Goal: Task Accomplishment & Management: Manage account settings

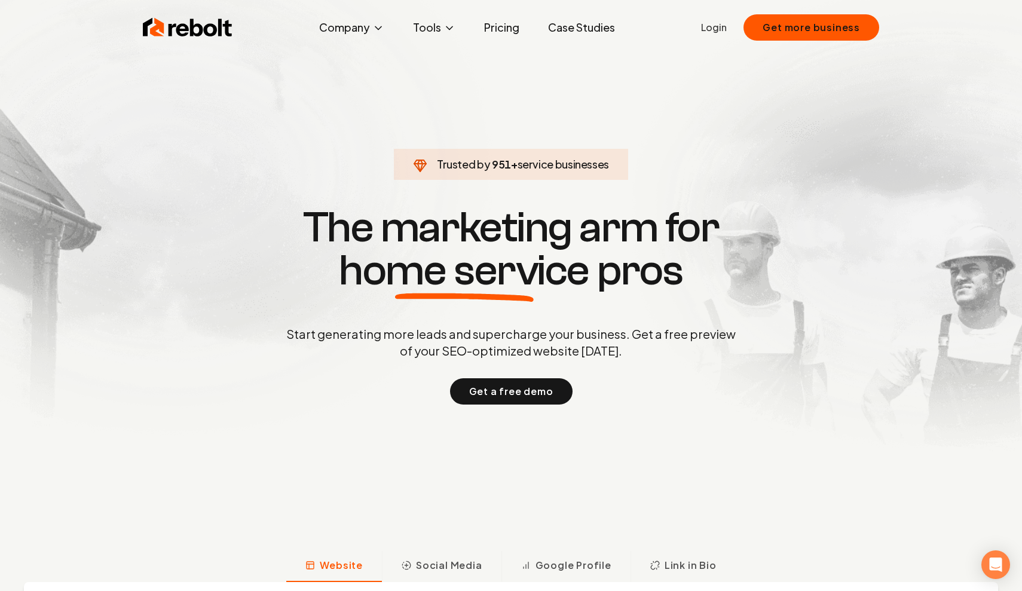
click at [719, 34] on link "Login" at bounding box center [714, 27] width 26 height 14
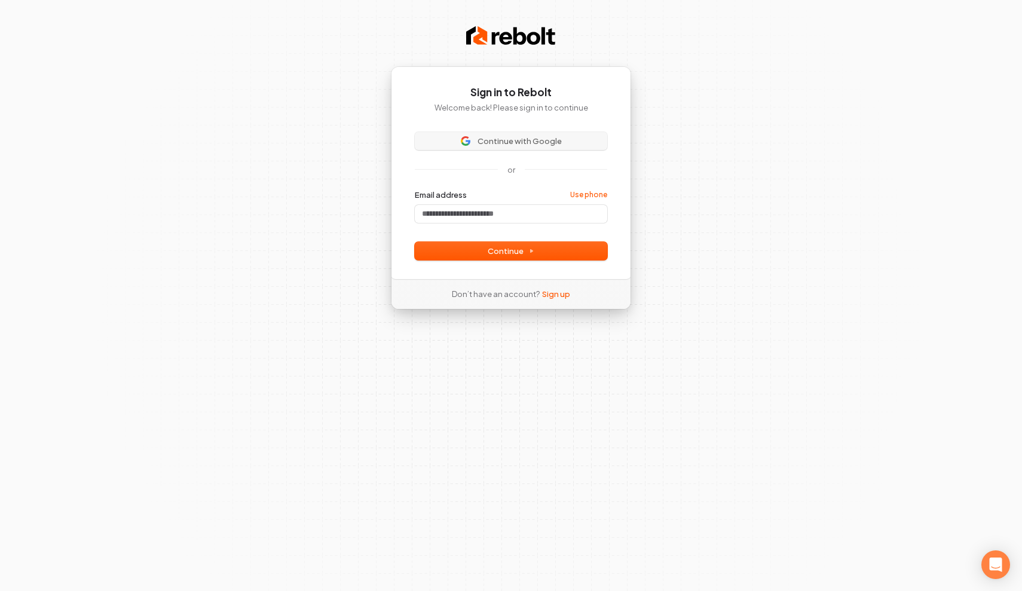
click at [526, 137] on span "Continue with Google" at bounding box center [520, 141] width 84 height 11
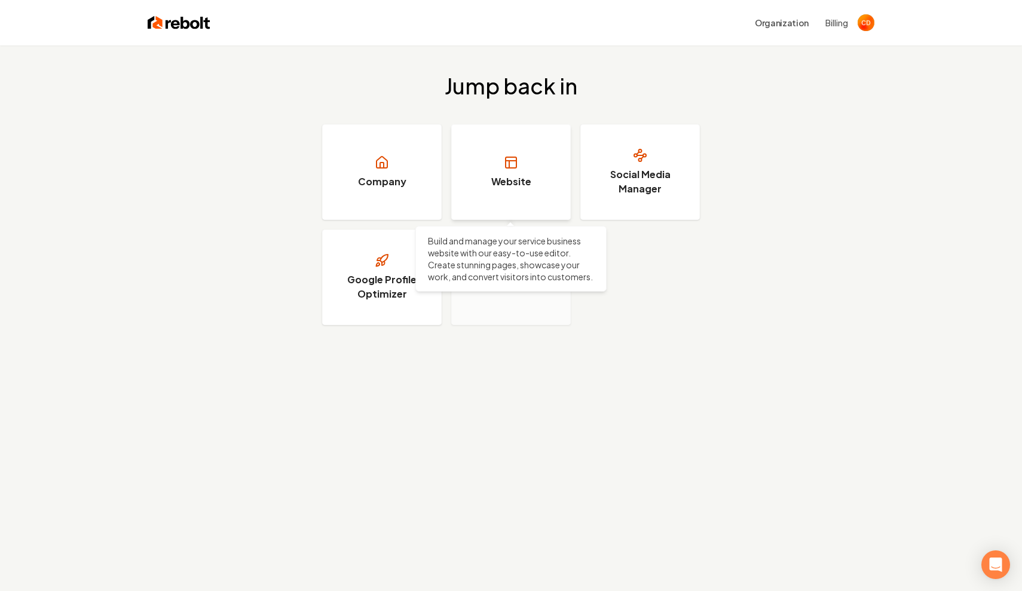
click at [515, 174] on link "Website" at bounding box center [511, 172] width 120 height 96
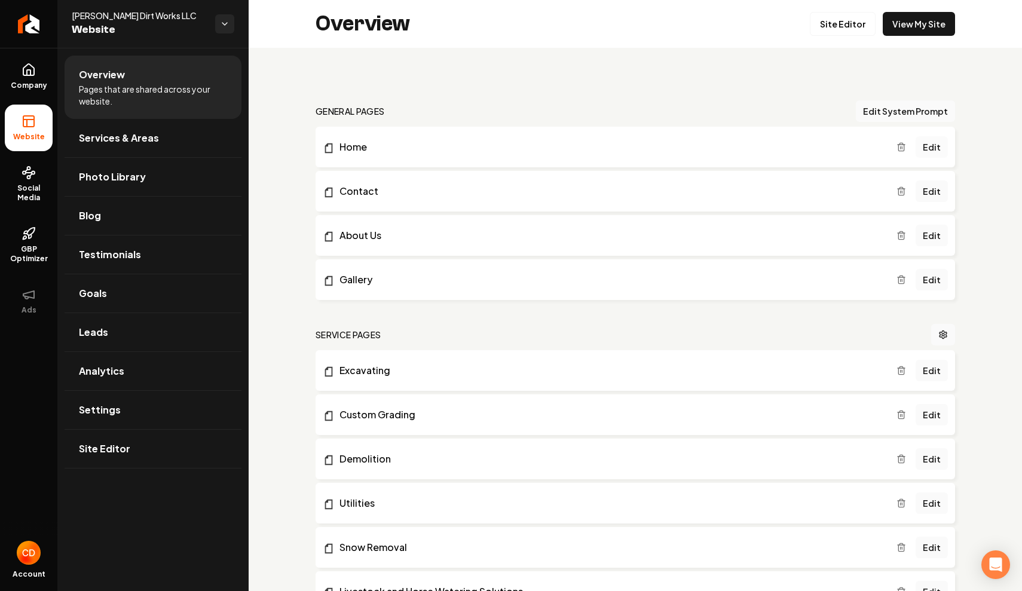
click at [928, 148] on link "Edit" at bounding box center [932, 147] width 32 height 22
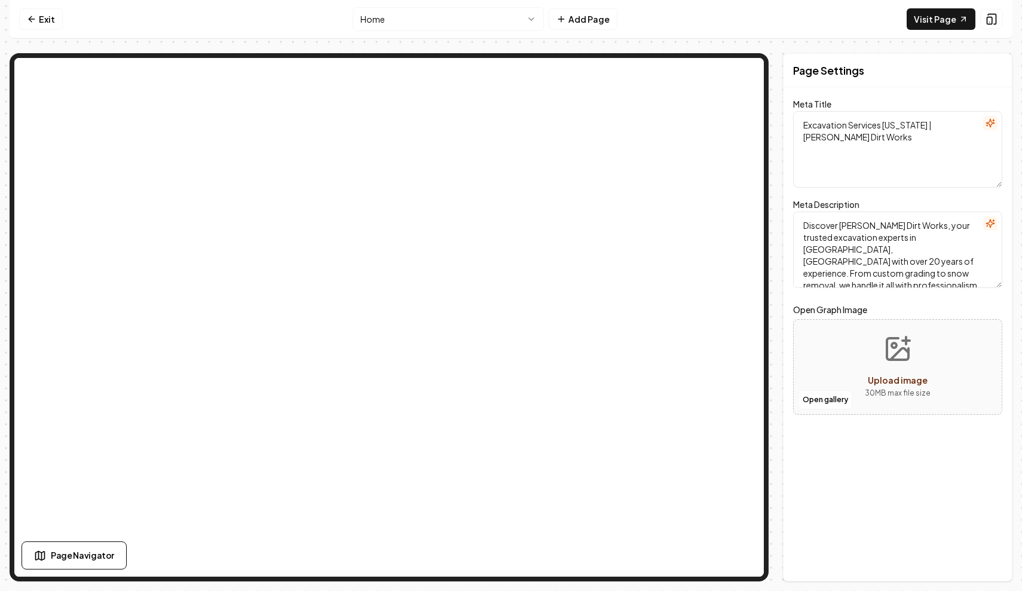
click at [842, 377] on div "Open gallery Upload image 30 MB max file size" at bounding box center [897, 367] width 209 height 96
type input "**********"
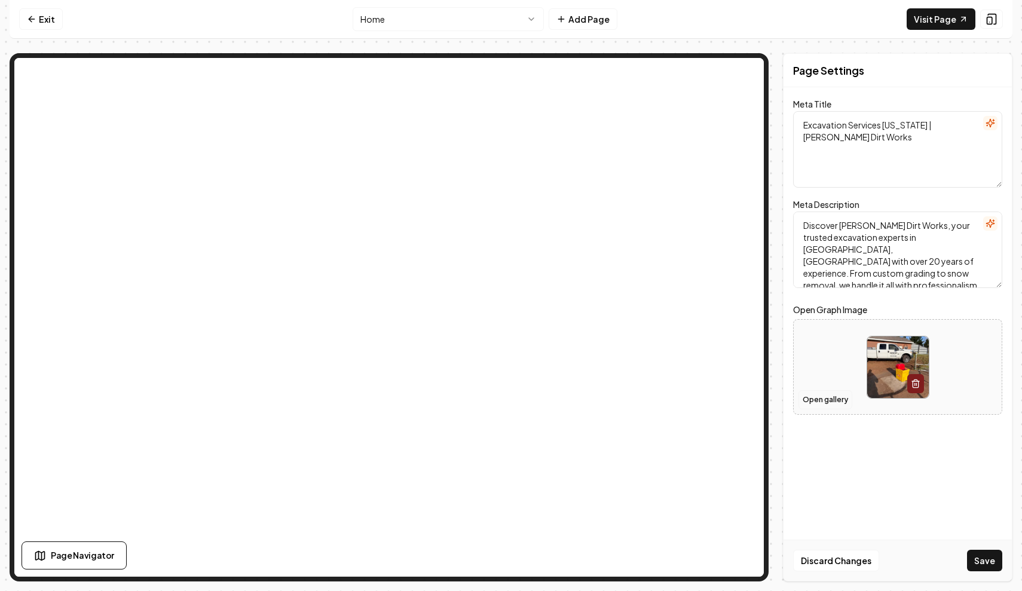
click at [827, 402] on button "Open gallery" at bounding box center [826, 399] width 54 height 19
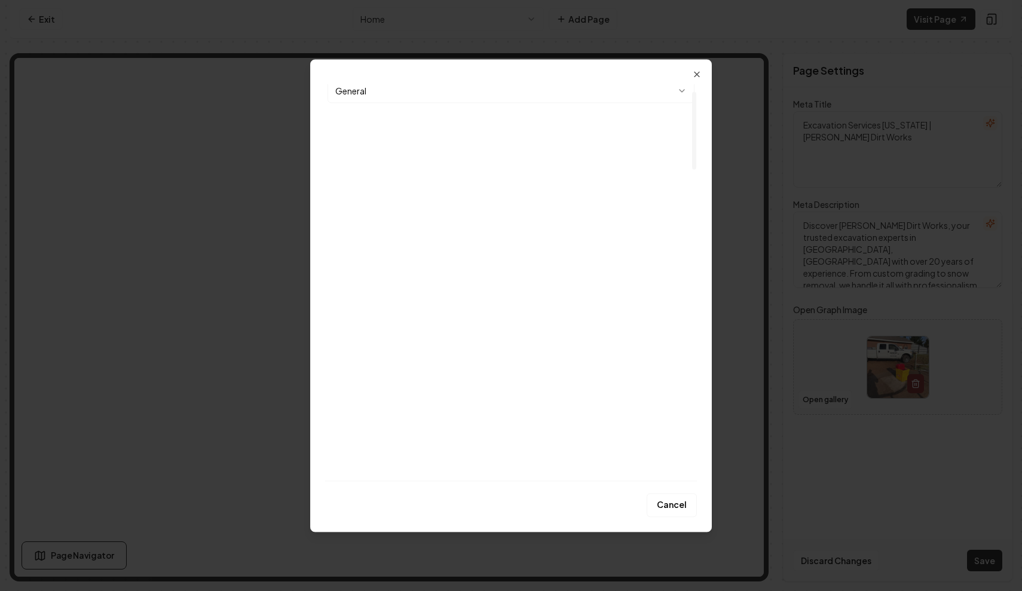
scroll to position [35, 0]
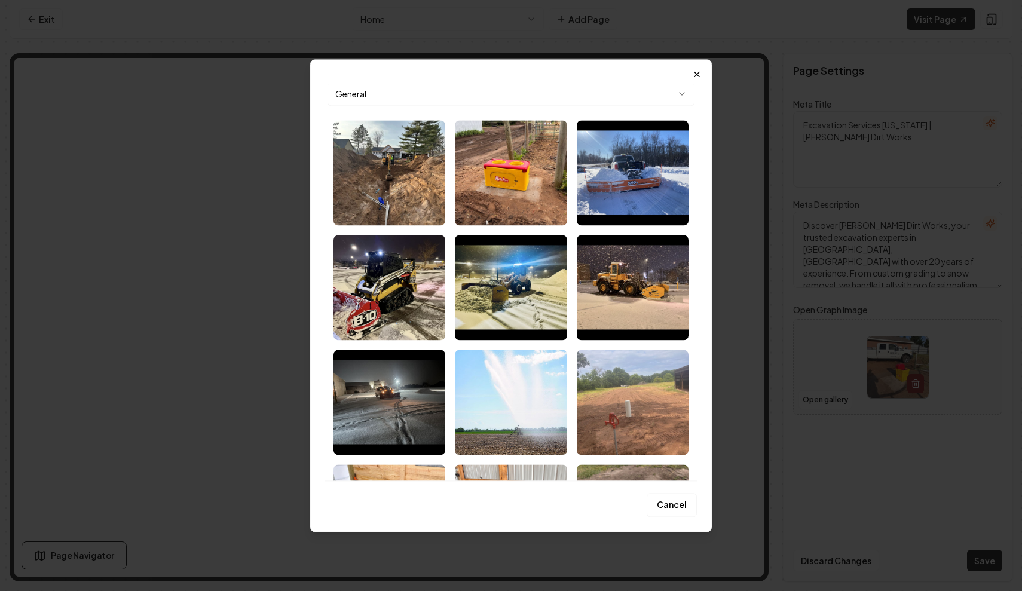
click at [698, 76] on icon "button" at bounding box center [697, 74] width 10 height 10
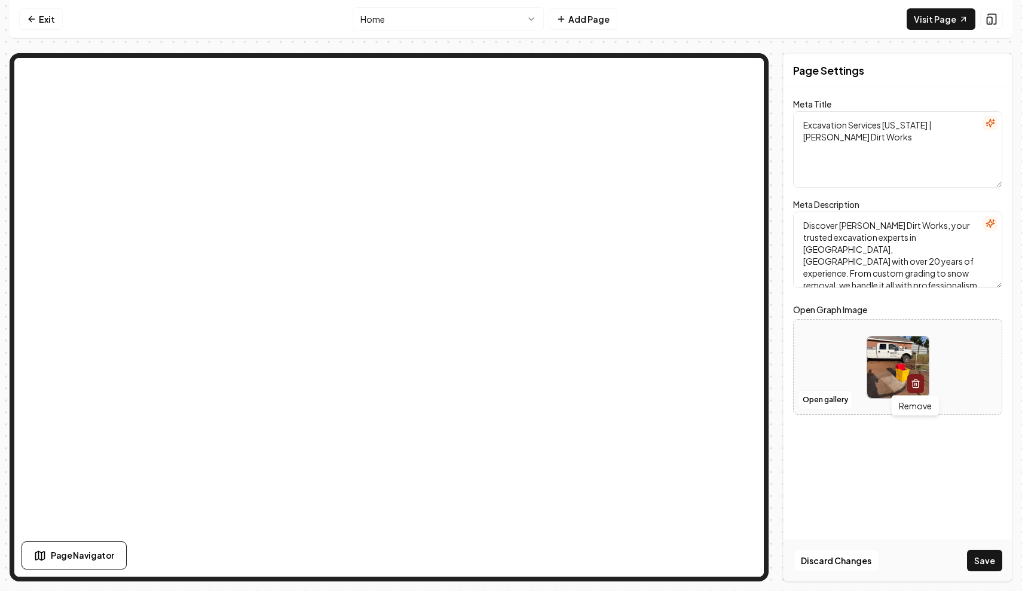
click at [915, 380] on icon "button" at bounding box center [916, 384] width 10 height 10
click at [907, 364] on button "Upload image 30 MB max file size" at bounding box center [897, 367] width 85 height 84
type input "**********"
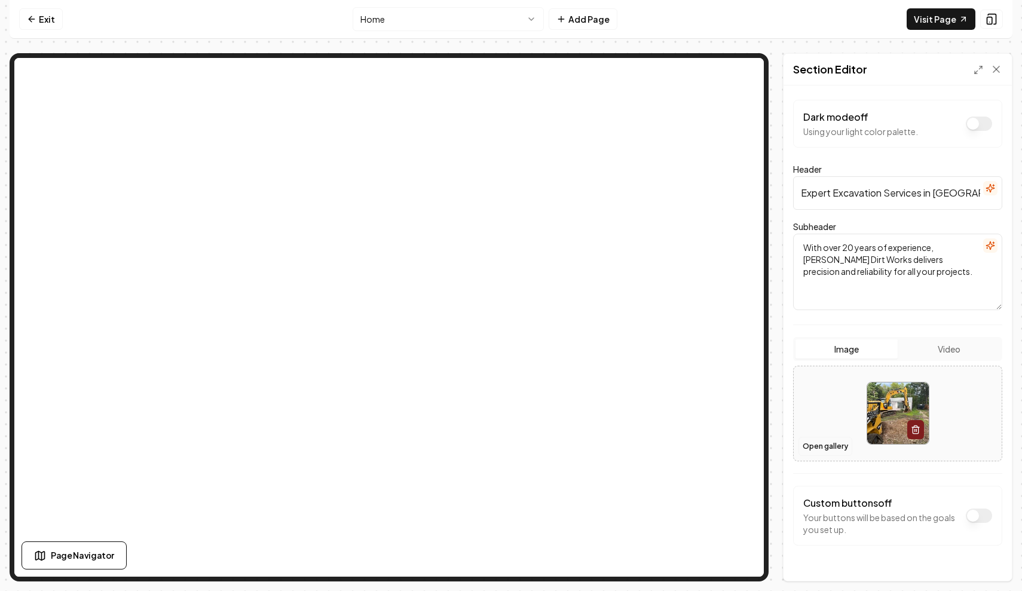
click at [826, 447] on button "Open gallery" at bounding box center [826, 446] width 54 height 19
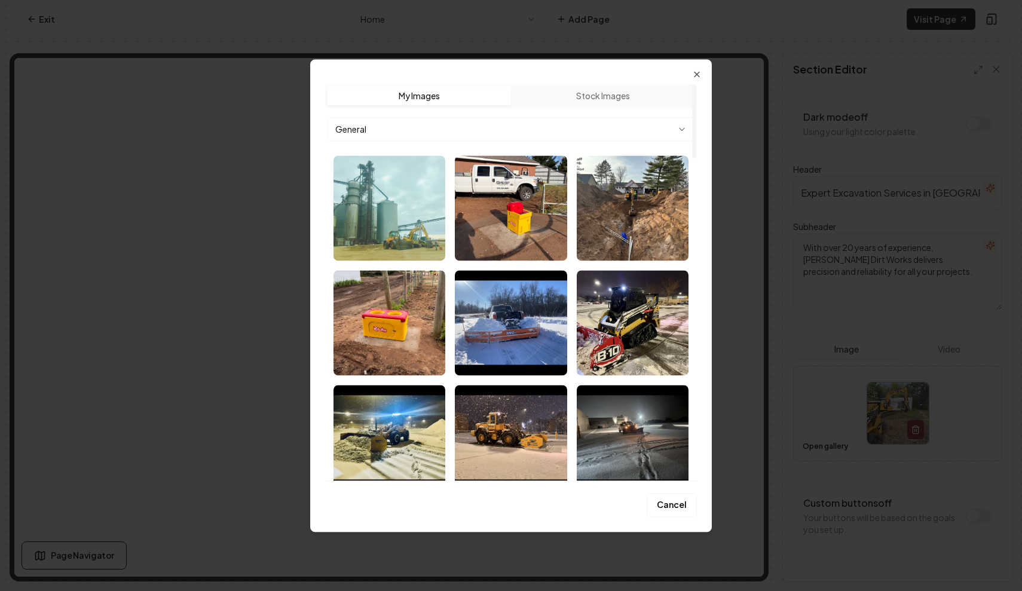
click at [372, 214] on img "Select image image_68bc4ce35c7cd75eb8641a56.jpeg" at bounding box center [390, 207] width 112 height 105
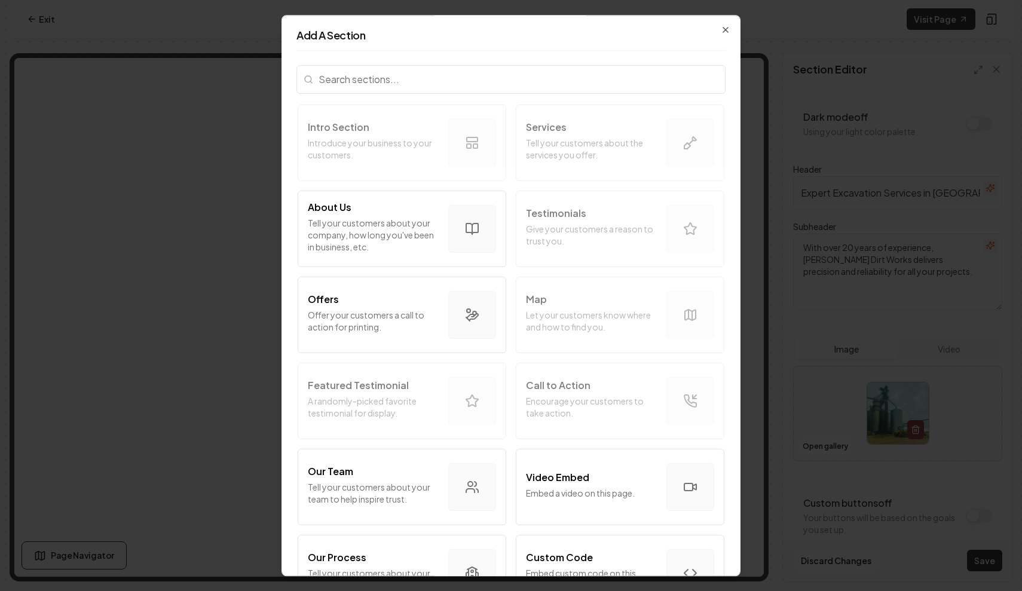
scroll to position [0, 0]
click at [725, 30] on icon "button" at bounding box center [726, 30] width 10 height 10
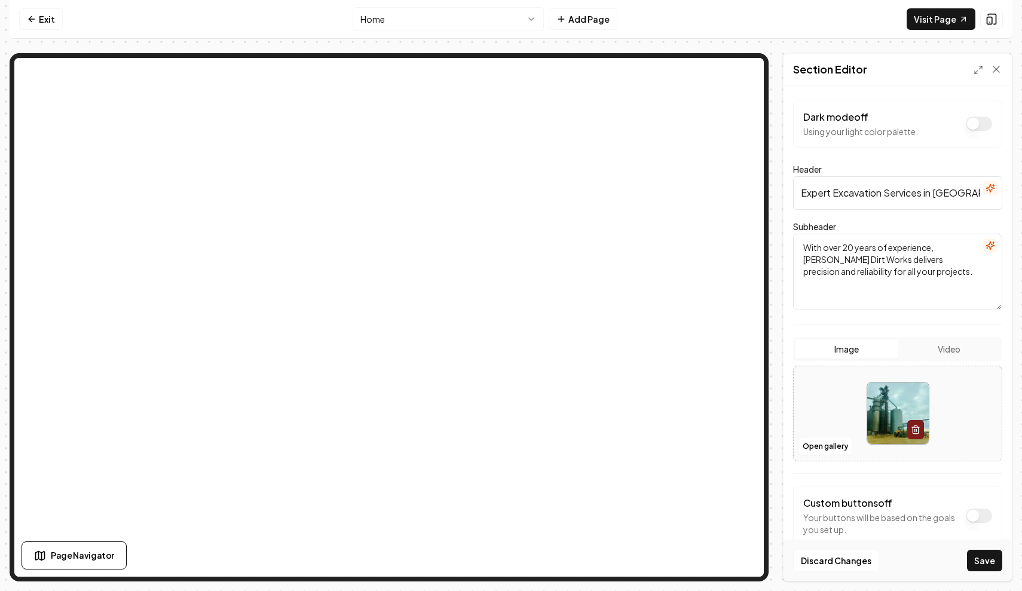
click at [885, 418] on img at bounding box center [898, 414] width 62 height 62
click at [892, 404] on img at bounding box center [898, 414] width 62 height 62
click at [834, 449] on button "Open gallery" at bounding box center [826, 446] width 54 height 19
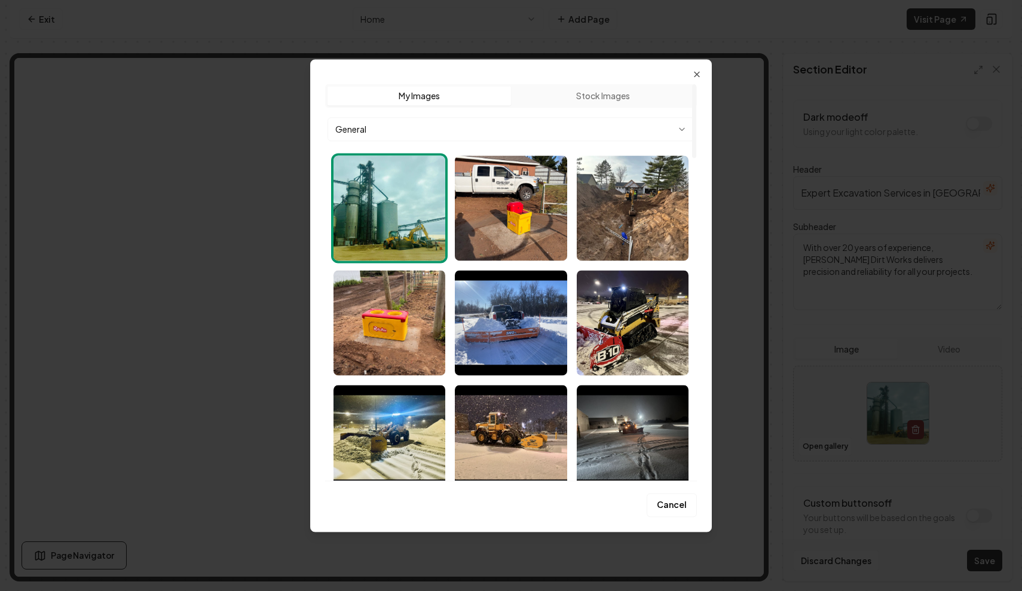
click at [375, 230] on img "Select image image_68bc4ce35c7cd75eb8641a56.jpeg" at bounding box center [390, 207] width 112 height 105
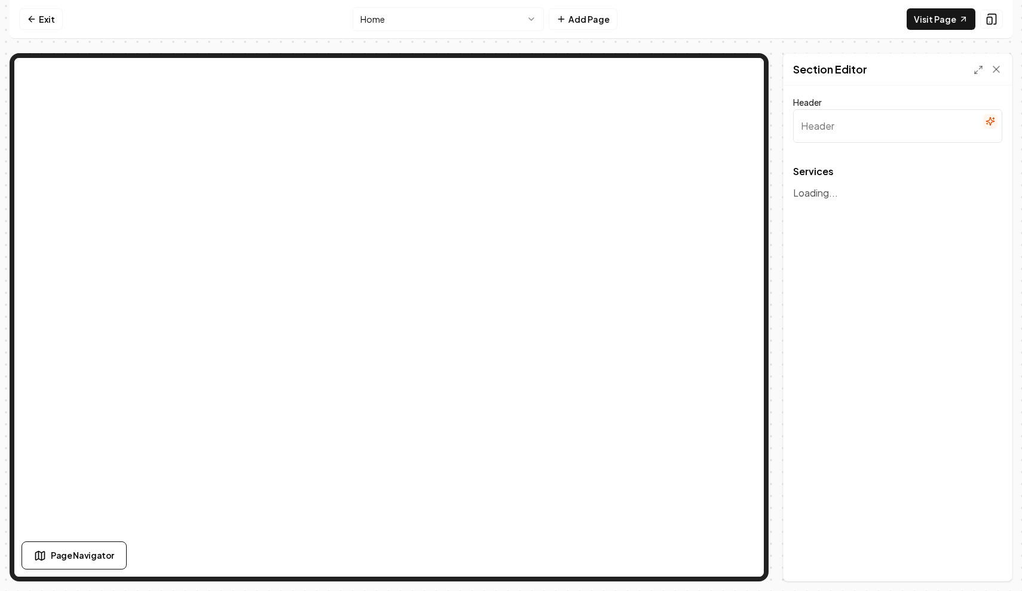
type input "Our Comprehensive Excavation and Seasonal Services"
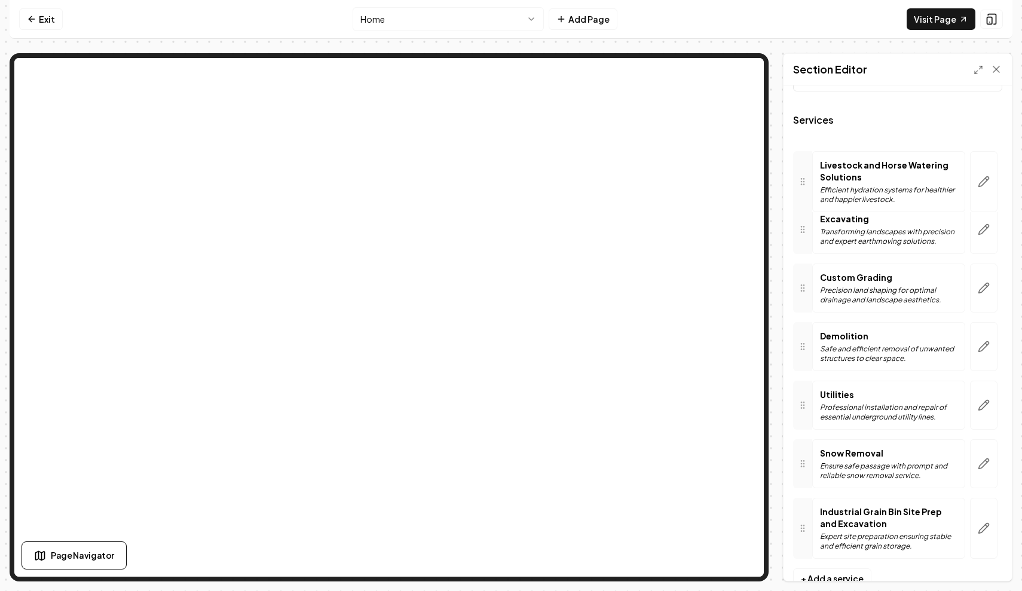
scroll to position [46, 0]
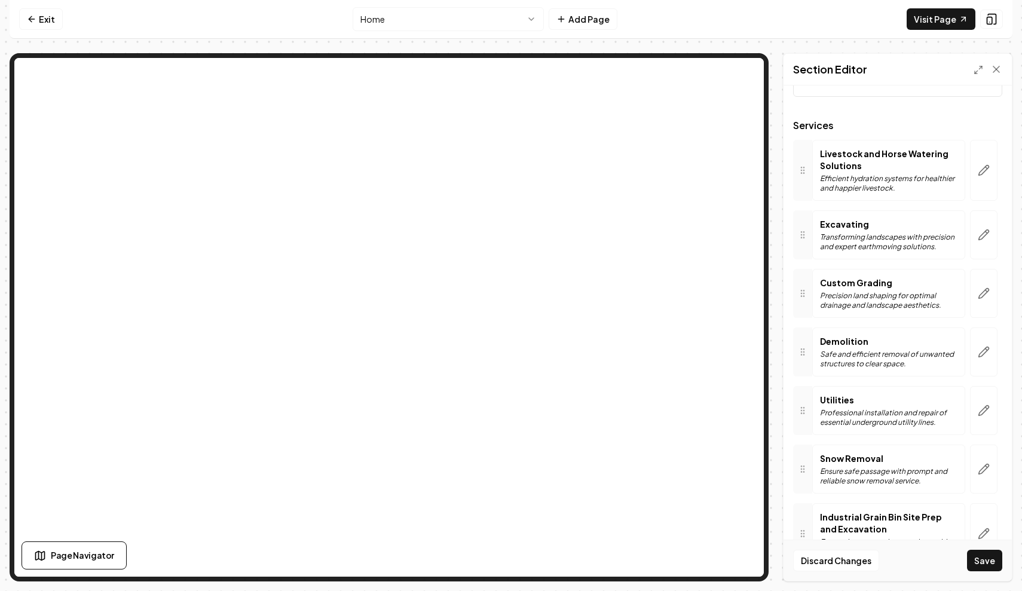
drag, startPoint x: 805, startPoint y: 496, endPoint x: 829, endPoint y: 182, distance: 314.7
click at [829, 182] on p "Efficient hydration systems for healthier and happier livestock." at bounding box center [888, 183] width 137 height 19
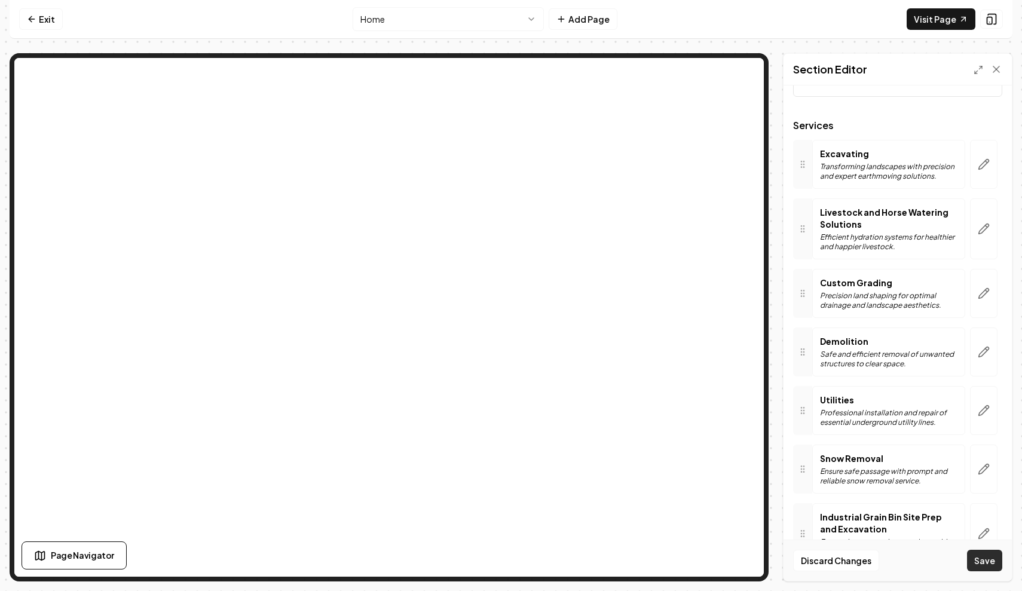
click at [988, 564] on button "Save" at bounding box center [984, 561] width 35 height 22
click at [984, 138] on div "Services Excavating Transforming landscapes with precision and expert earthmovi…" at bounding box center [897, 347] width 209 height 453
click at [861, 140] on div "Excavating Transforming landscapes with precision and expert earthmoving soluti…" at bounding box center [888, 164] width 153 height 49
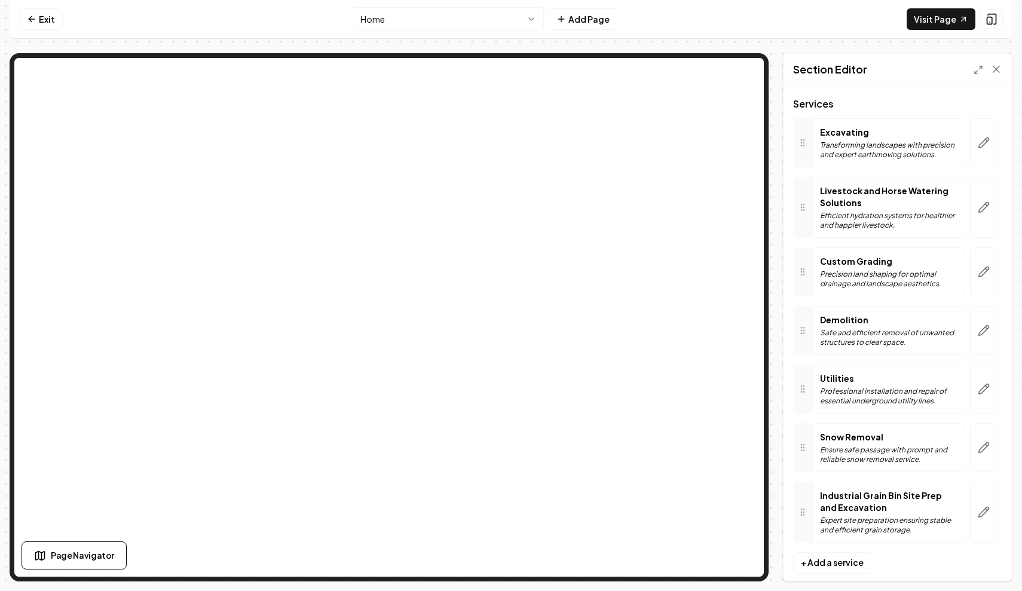
scroll to position [66, 0]
click at [897, 161] on p "Transforming landscapes with precision and expert earthmoving solutions." at bounding box center [888, 151] width 137 height 19
click at [997, 69] on icon at bounding box center [997, 69] width 6 height 6
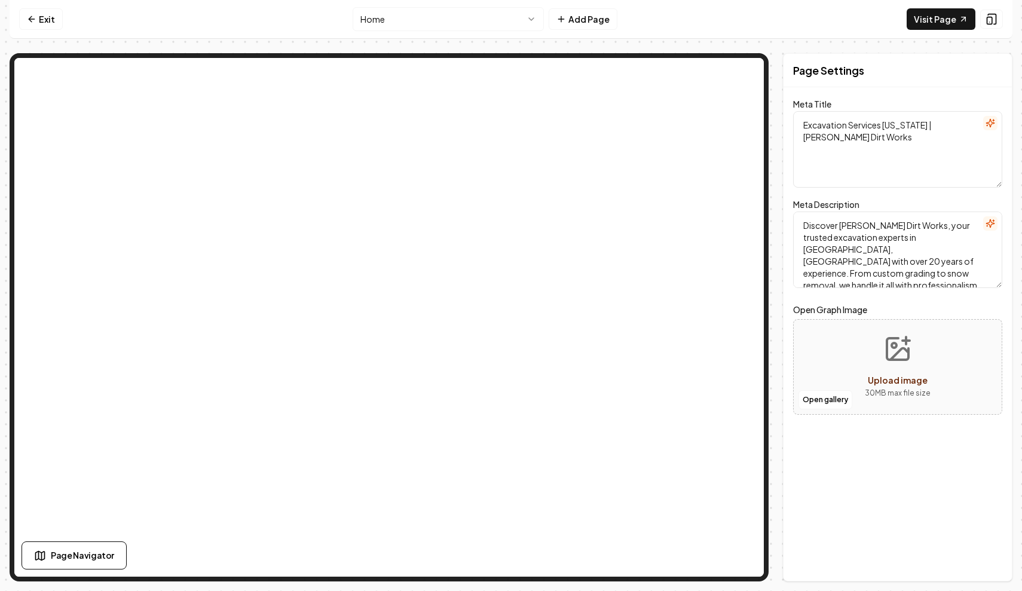
scroll to position [0, 0]
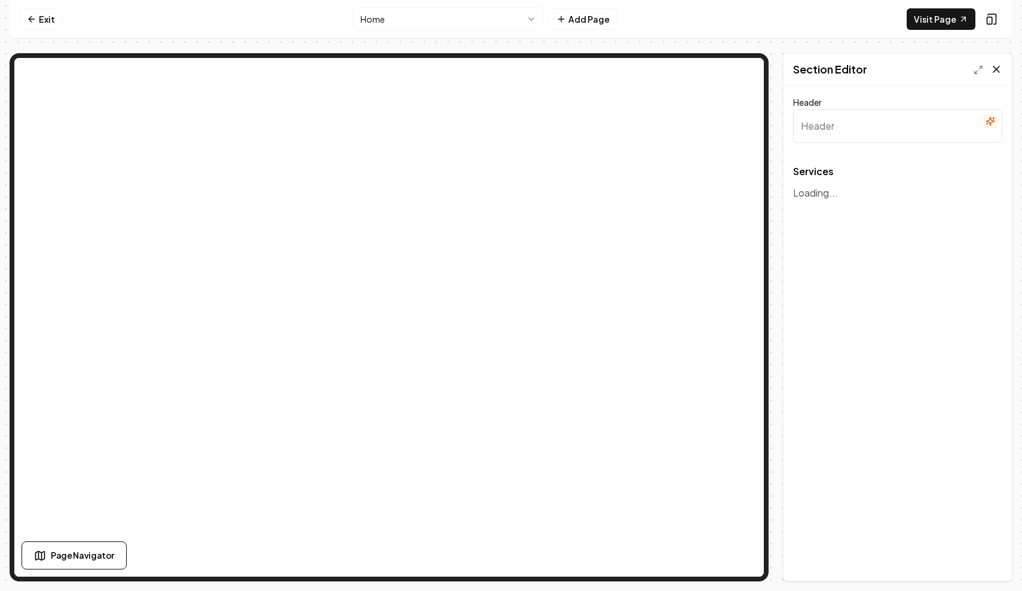
click at [995, 71] on icon at bounding box center [997, 69] width 6 height 6
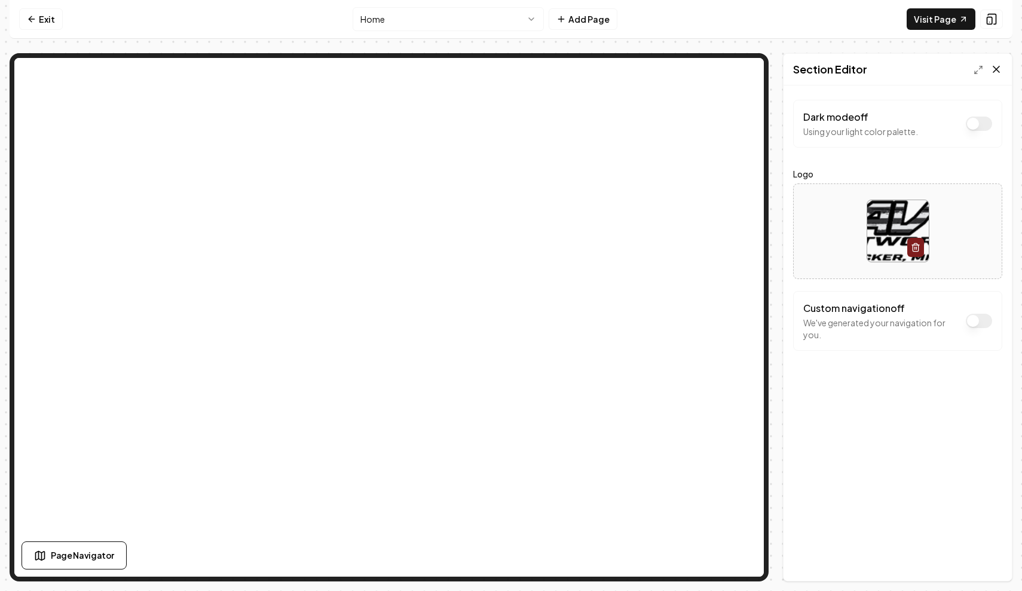
click at [999, 68] on icon at bounding box center [997, 69] width 12 height 12
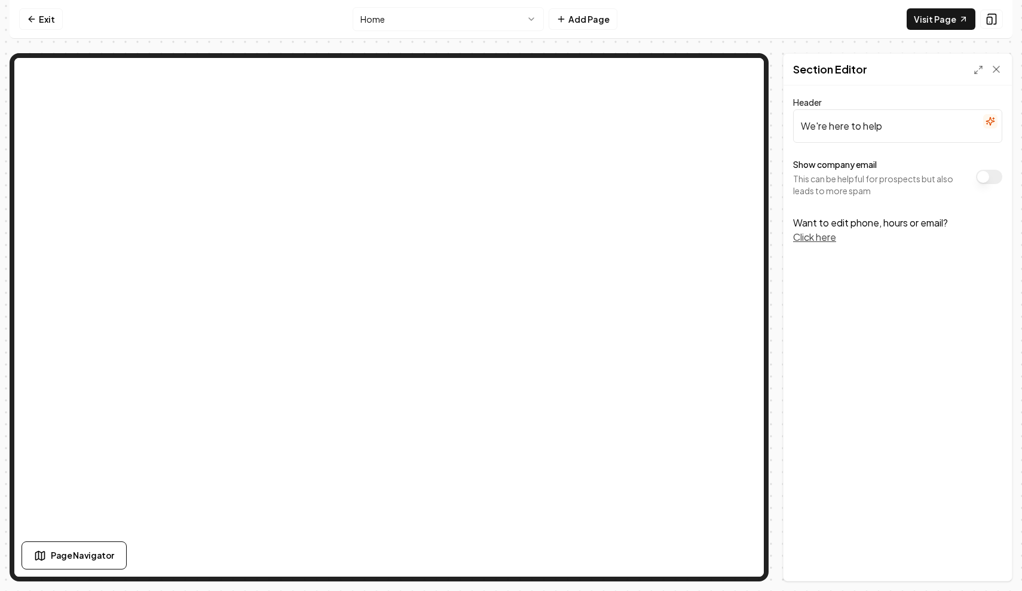
click at [826, 238] on button "Click here" at bounding box center [814, 237] width 43 height 14
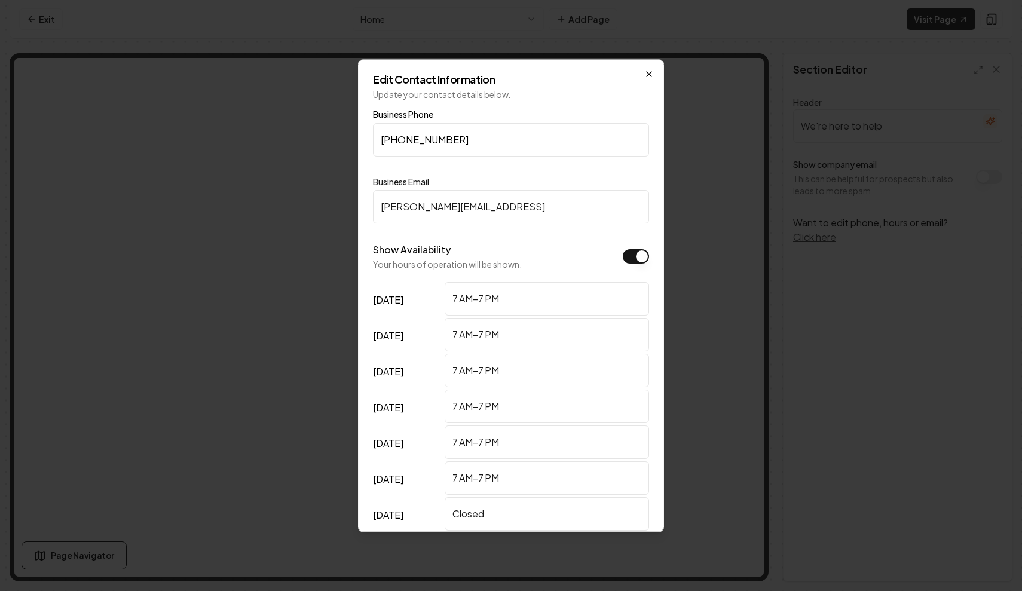
click at [649, 75] on icon "button" at bounding box center [649, 74] width 10 height 10
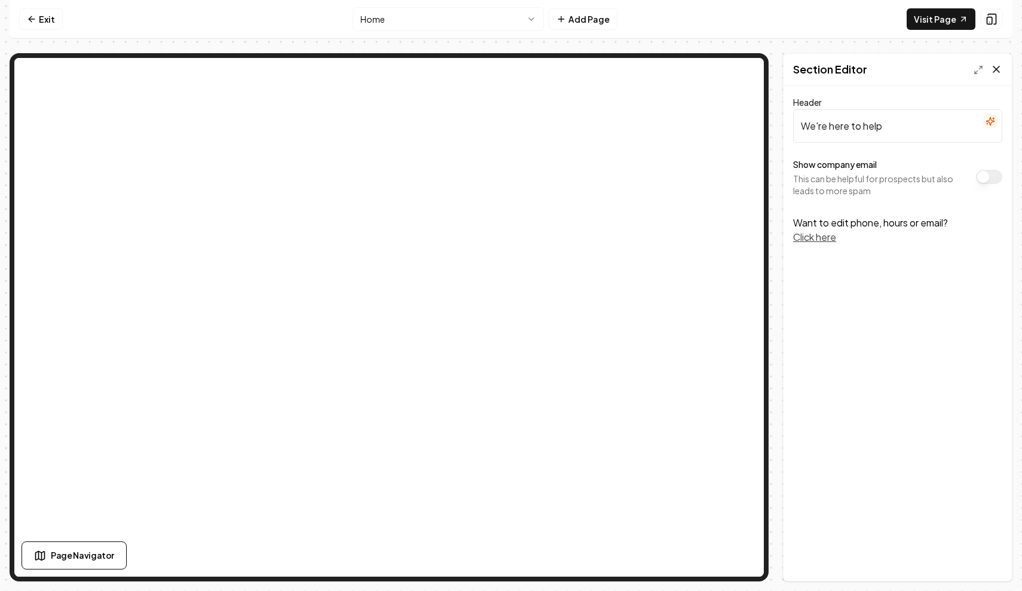
click at [997, 69] on icon at bounding box center [997, 69] width 6 height 6
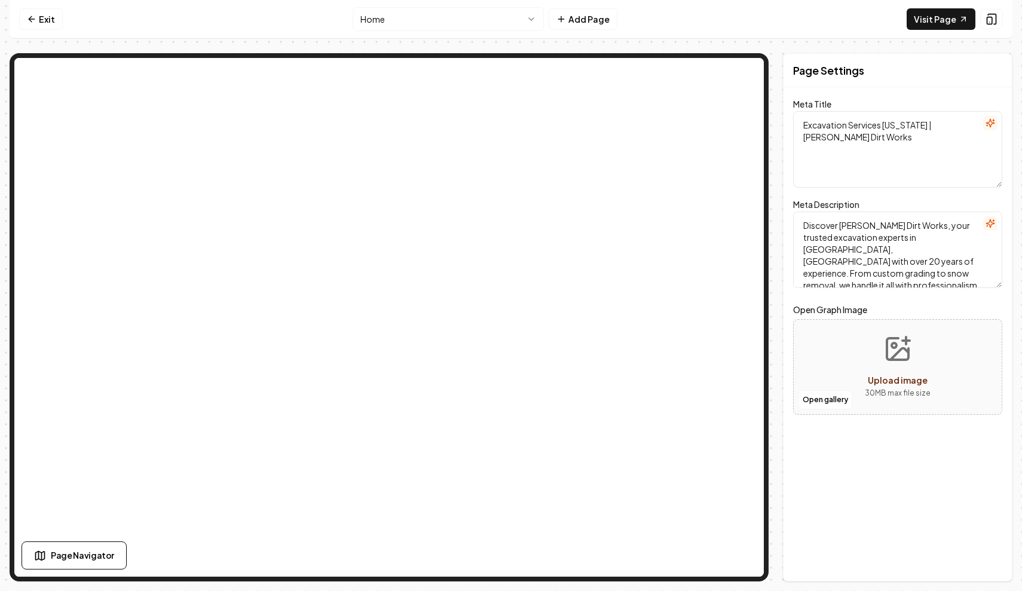
click at [528, 18] on html "Computer Required This feature is only available on a computer. Please switch t…" at bounding box center [511, 295] width 1022 height 591
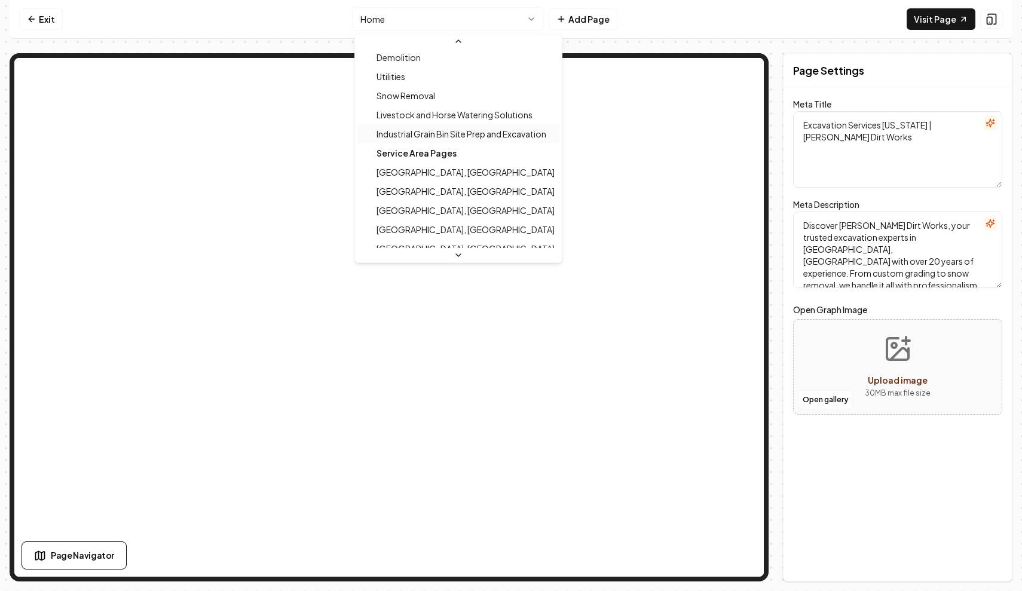
scroll to position [158, 0]
click at [441, 151] on div "Service Area Pages" at bounding box center [458, 150] width 202 height 19
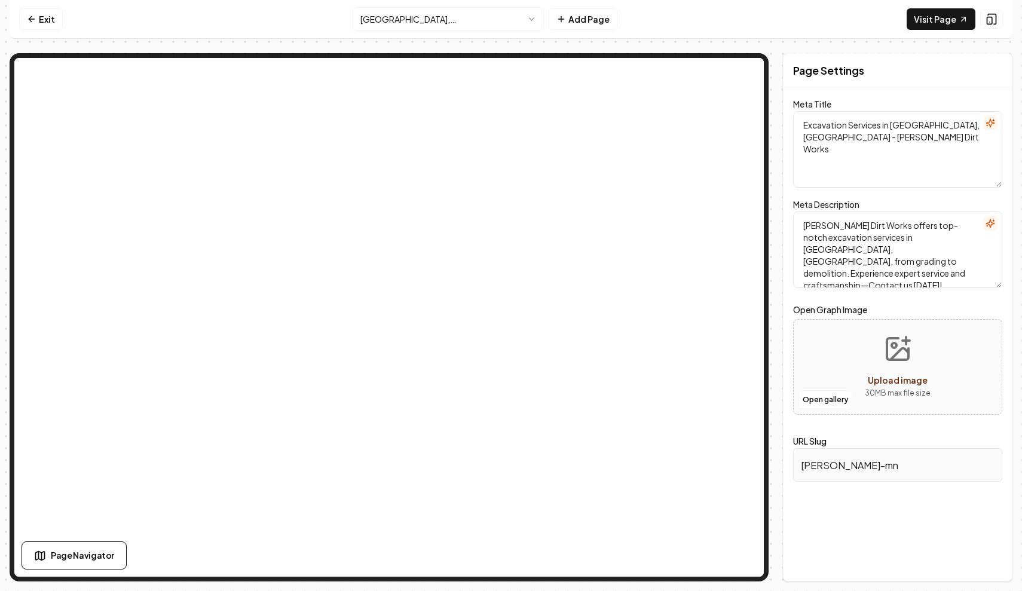
click at [536, 20] on html "Computer Required This feature is only available on a computer. Please switch t…" at bounding box center [511, 295] width 1022 height 591
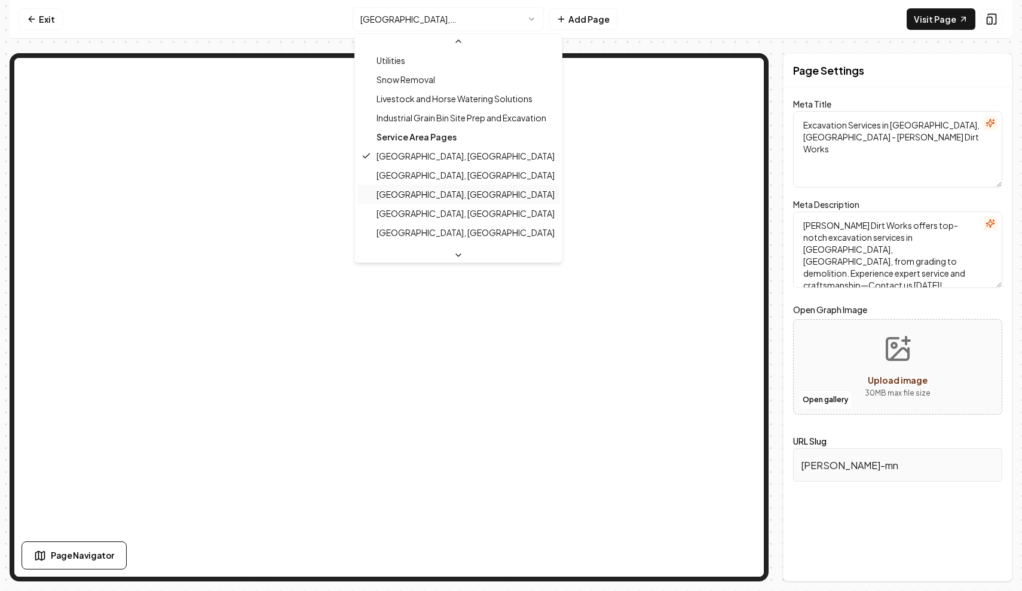
scroll to position [174, 0]
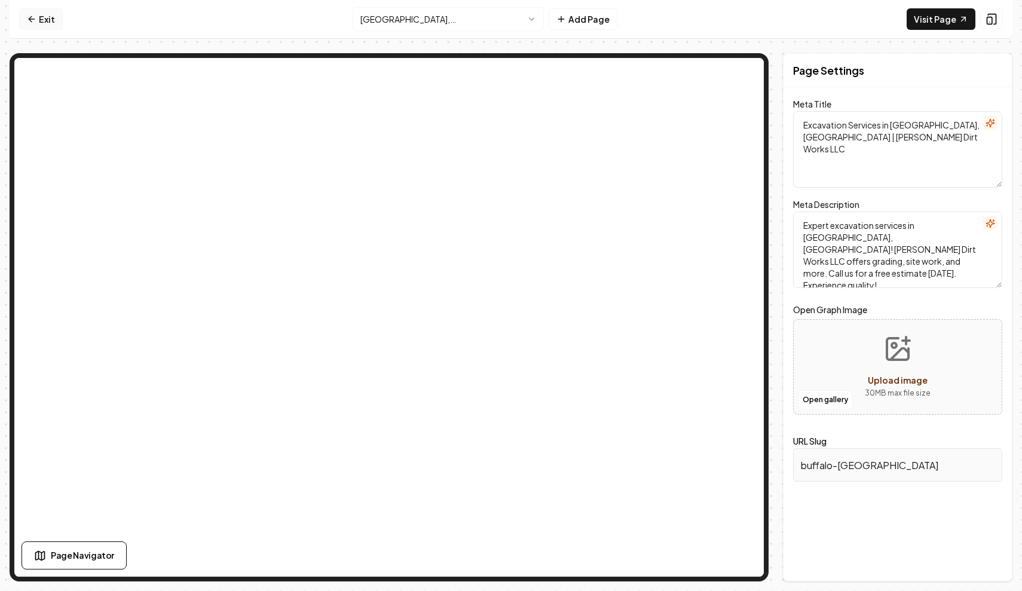
click at [38, 16] on link "Exit" at bounding box center [41, 19] width 44 height 22
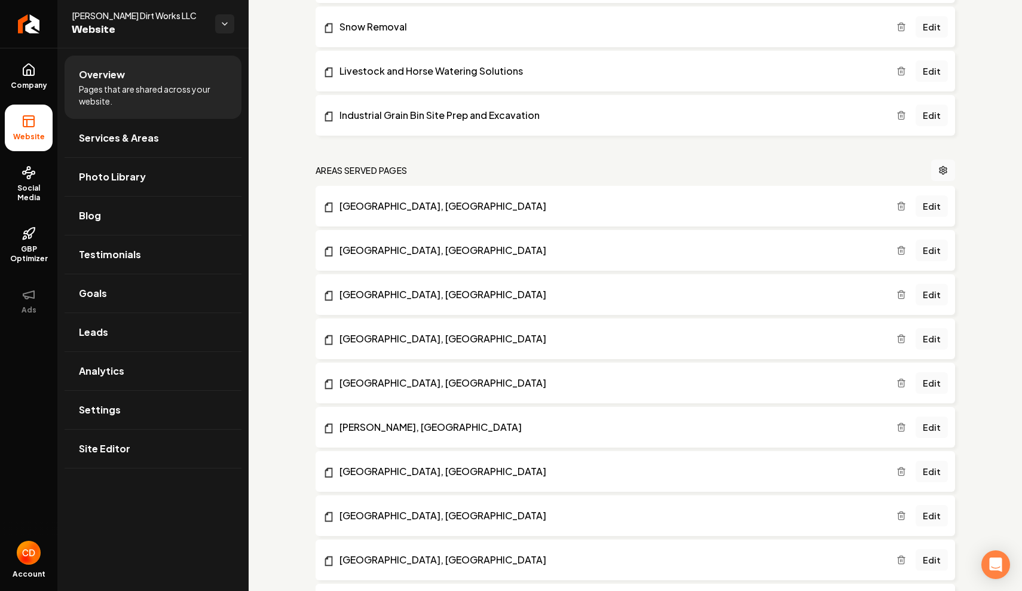
scroll to position [513, 0]
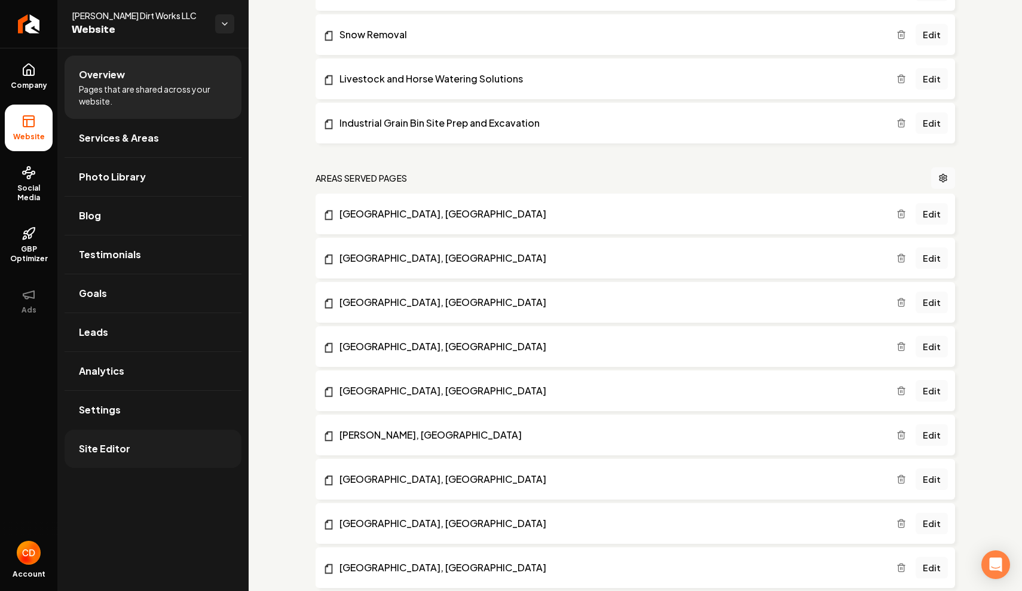
click at [153, 444] on link "Site Editor" at bounding box center [153, 449] width 177 height 38
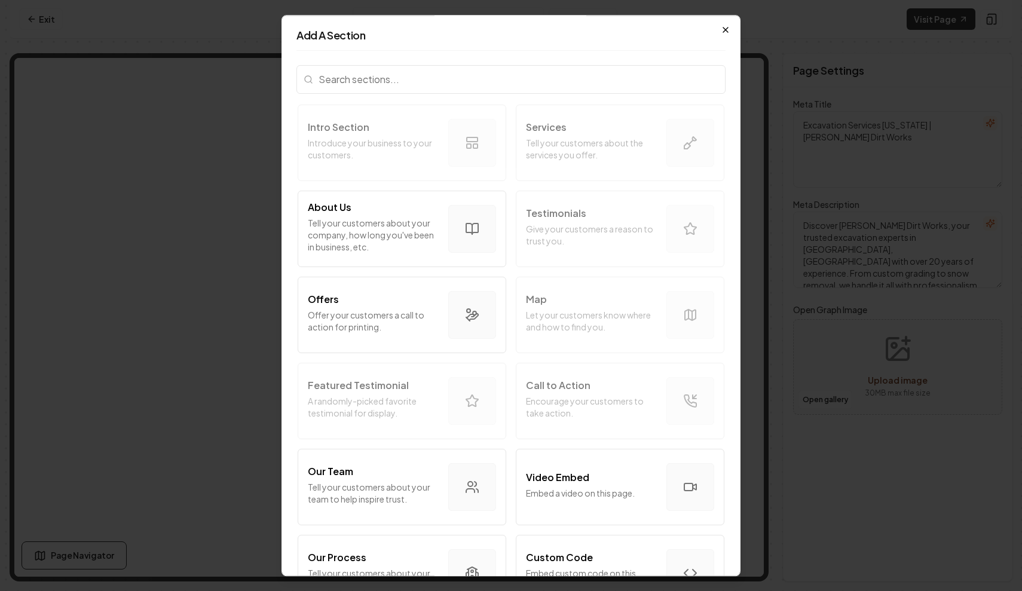
click at [725, 29] on icon "button" at bounding box center [725, 29] width 5 height 5
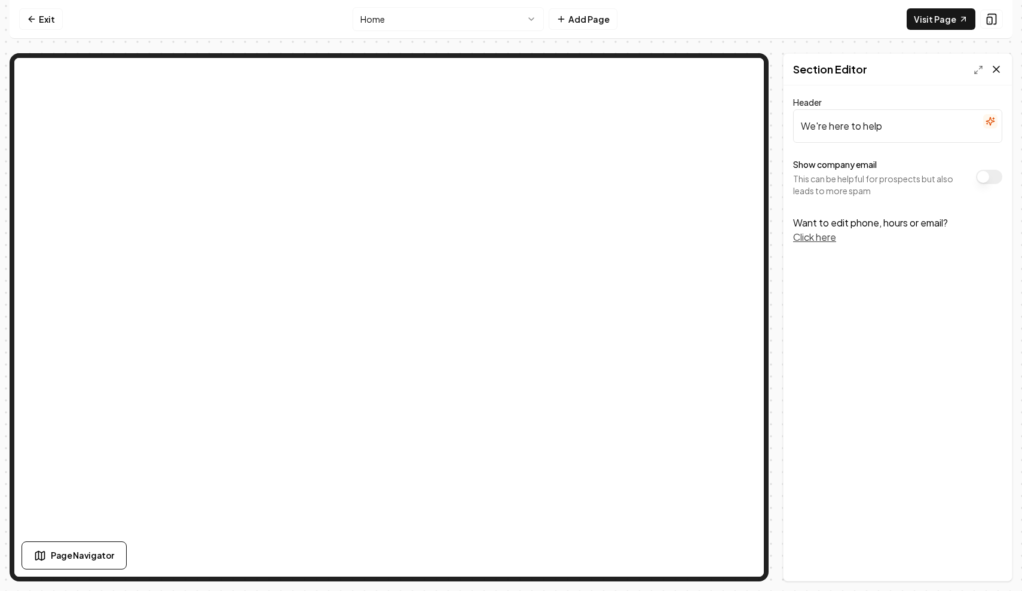
click at [996, 70] on icon at bounding box center [997, 69] width 6 height 6
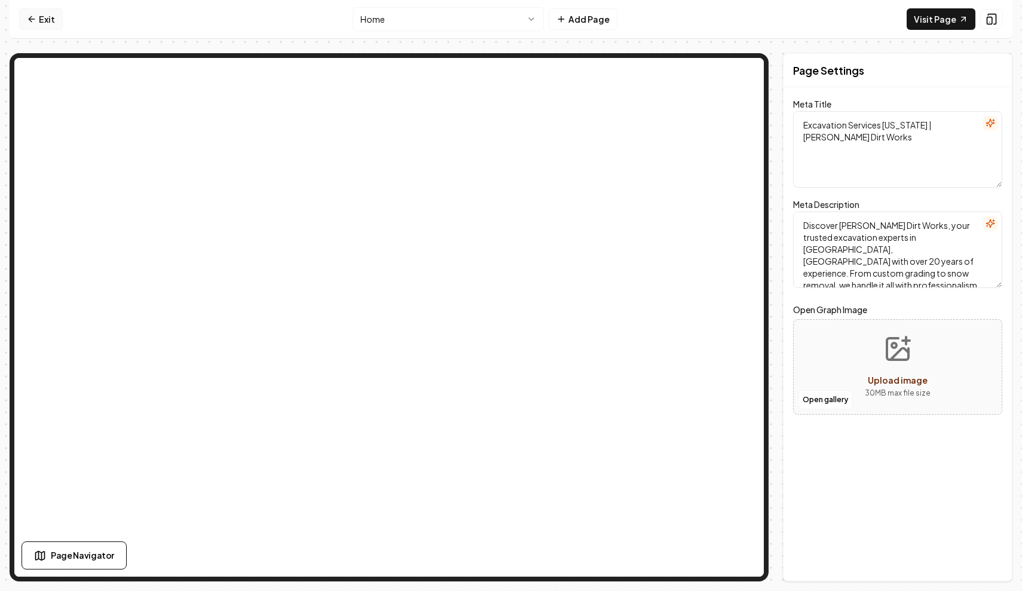
click at [31, 20] on icon at bounding box center [32, 19] width 10 height 10
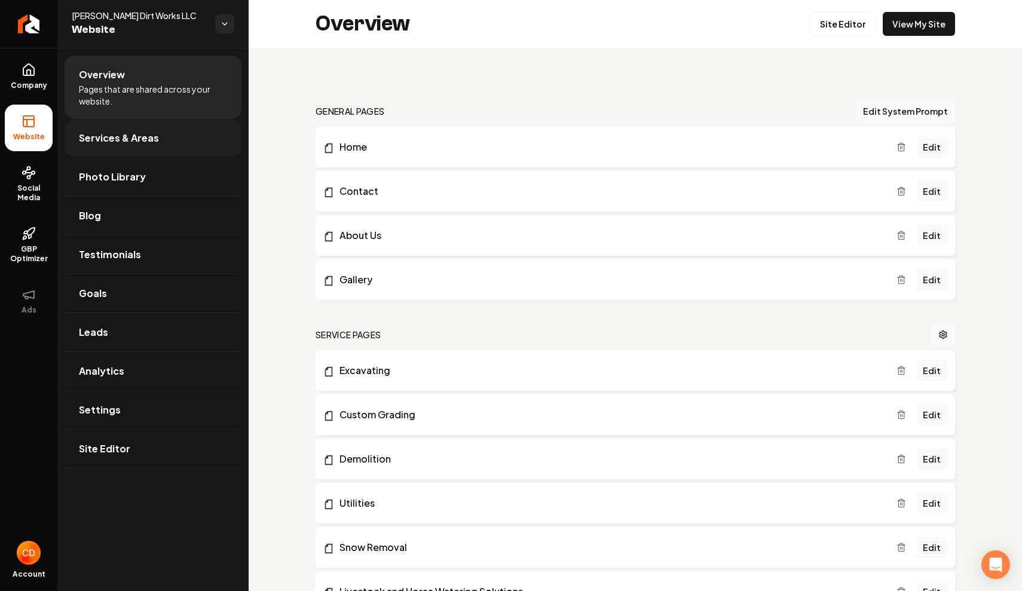
click at [124, 140] on span "Services & Areas" at bounding box center [119, 138] width 80 height 14
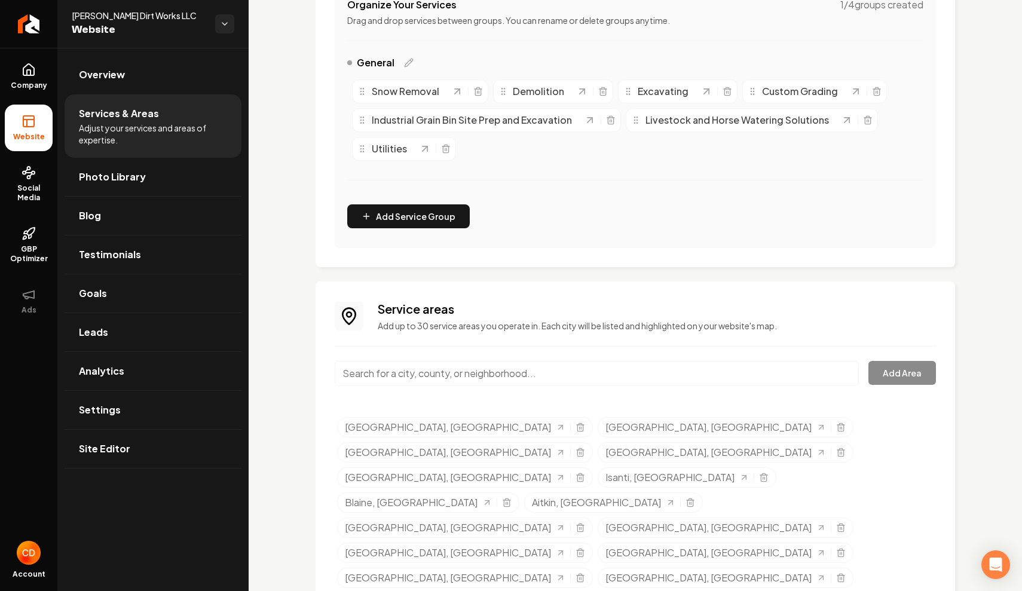
scroll to position [255, 0]
click at [389, 374] on input "Main content area" at bounding box center [597, 374] width 524 height 25
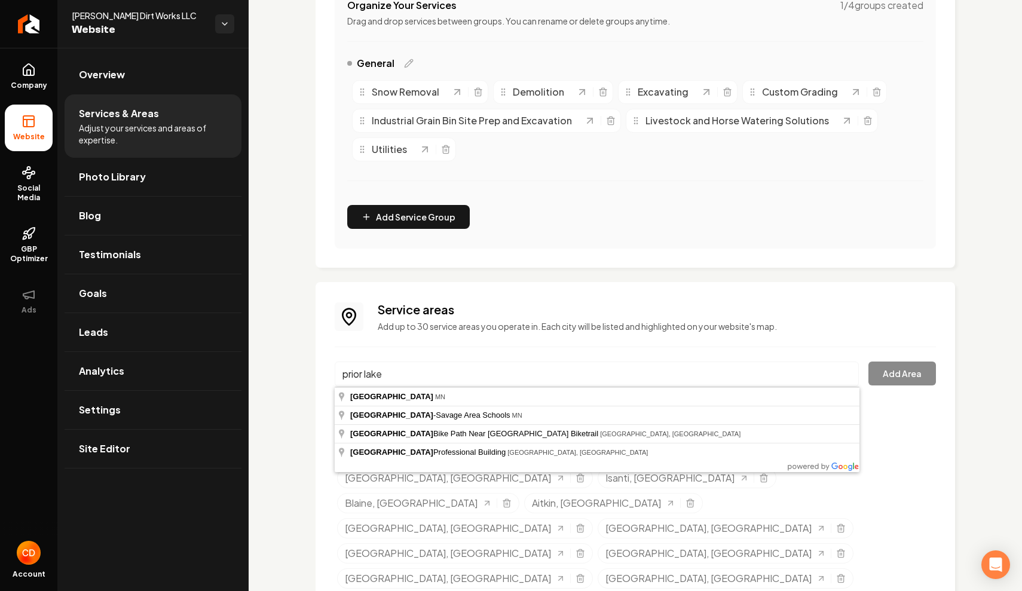
type input "Prior Lake, MN"
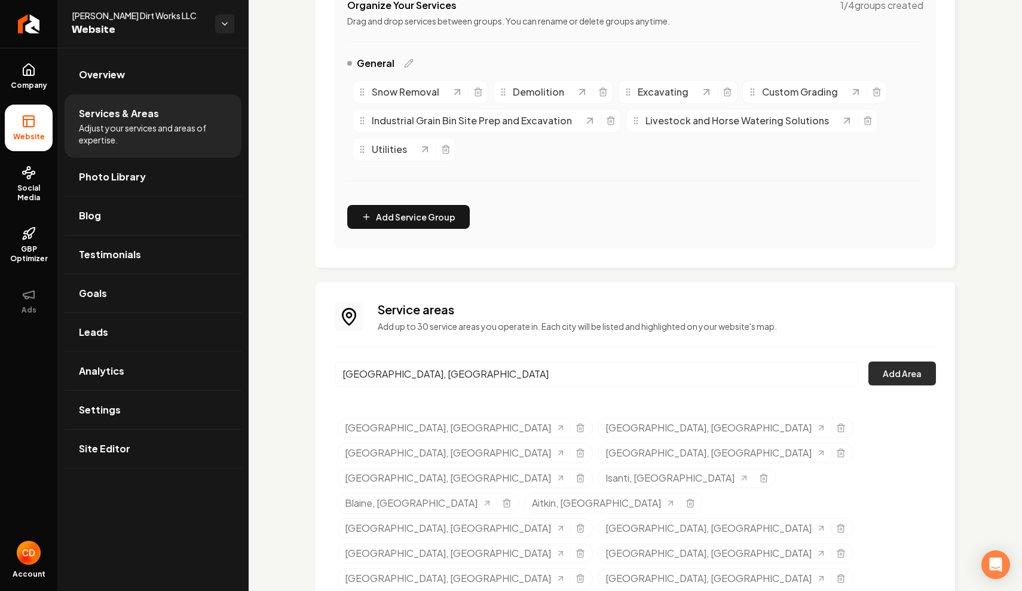
click at [895, 372] on button "Add Area" at bounding box center [903, 374] width 68 height 24
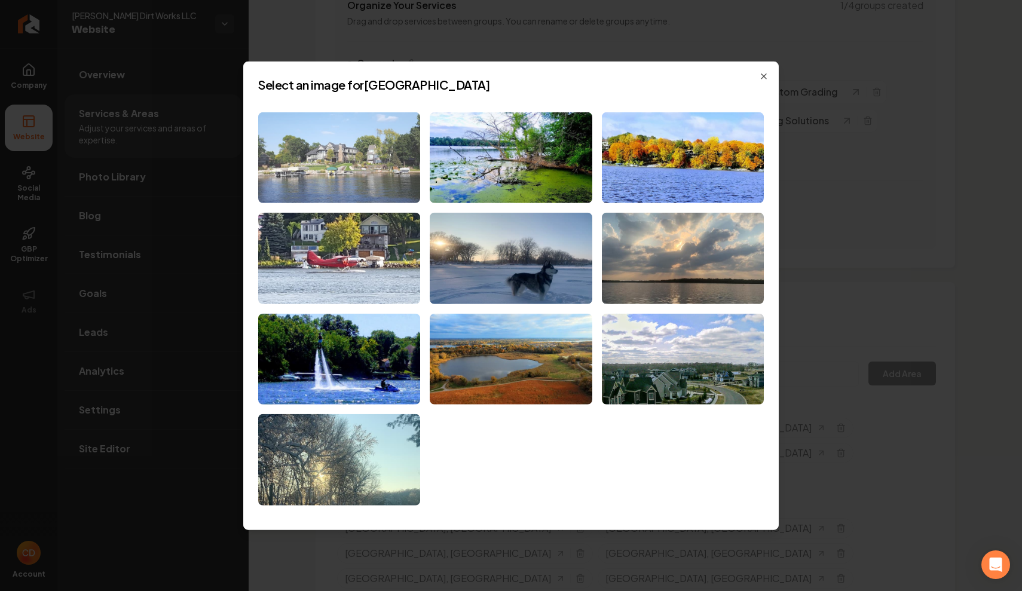
click at [349, 154] on img at bounding box center [339, 157] width 162 height 91
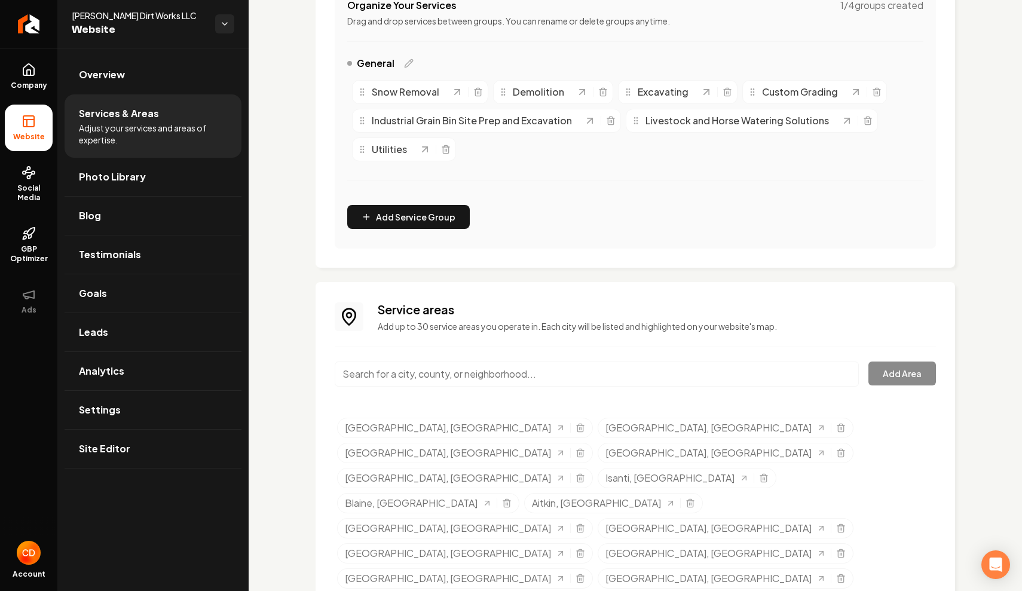
click at [531, 369] on input "Main content area" at bounding box center [597, 374] width 524 height 25
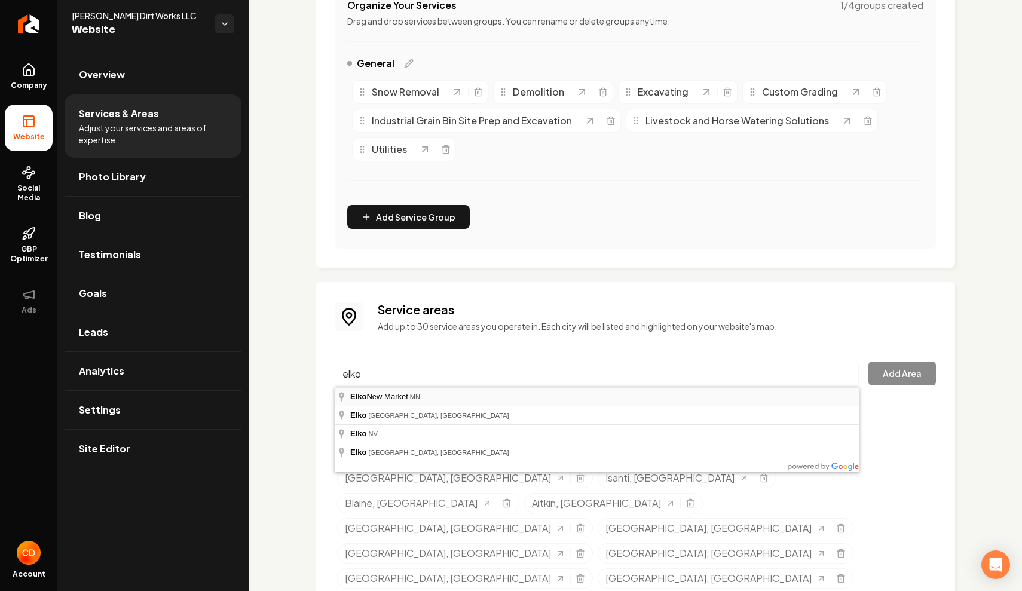
type input "Elko New Market, MN"
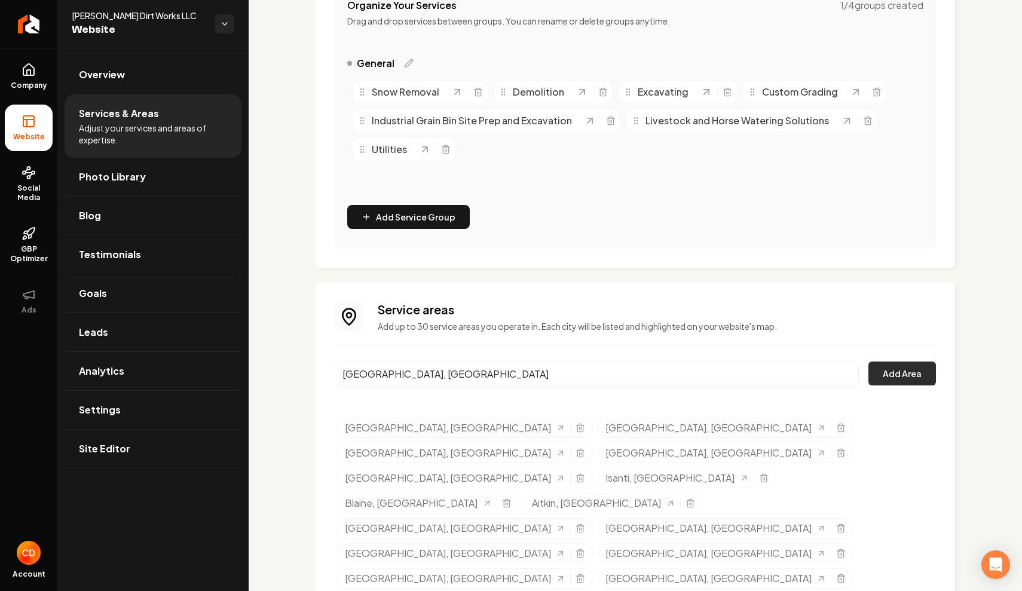
click at [911, 374] on button "Add Area" at bounding box center [903, 374] width 68 height 24
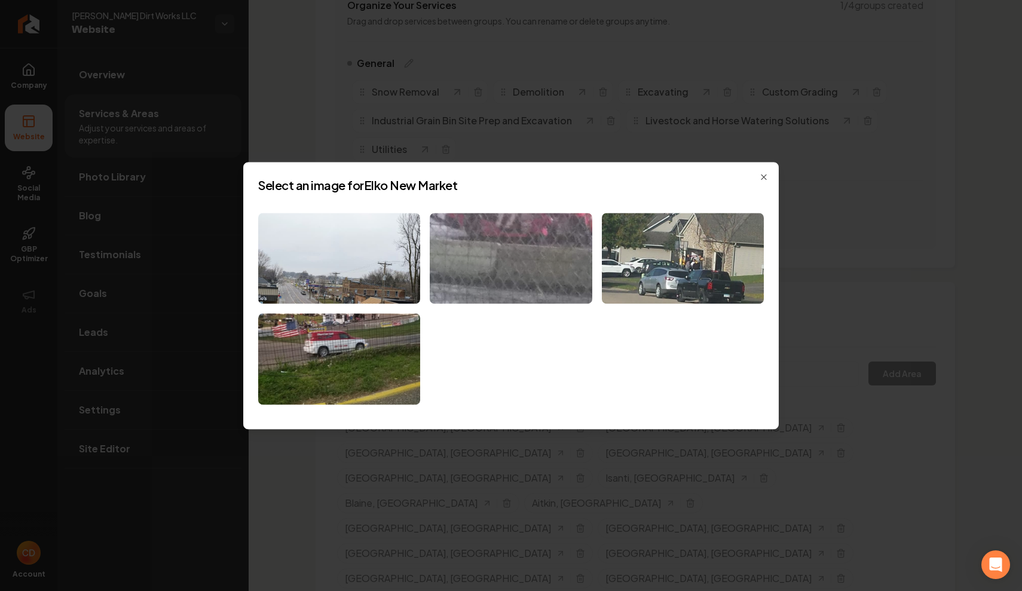
click at [521, 271] on img at bounding box center [511, 258] width 162 height 91
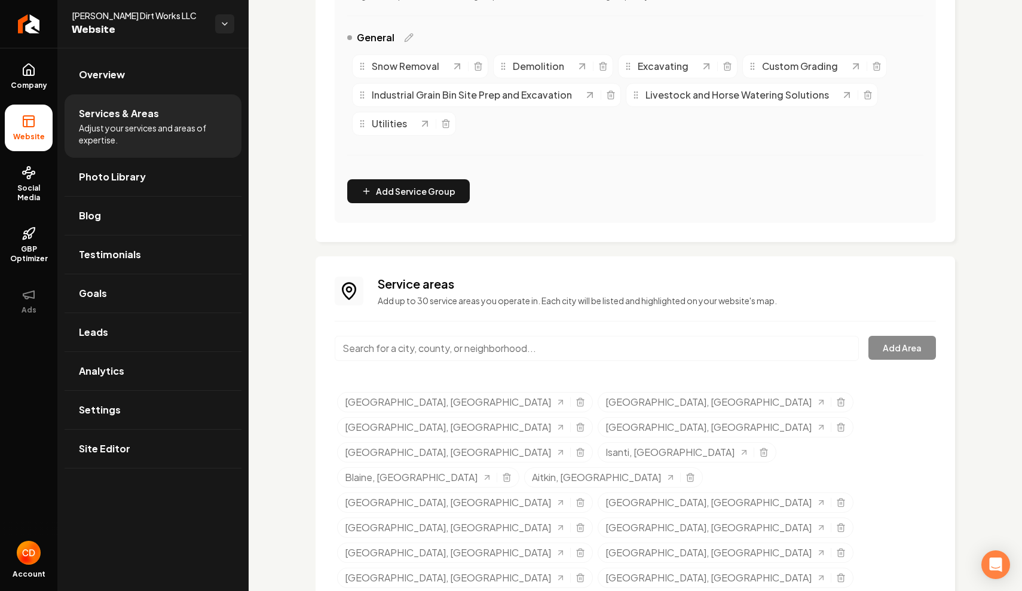
scroll to position [280, 0]
click at [601, 343] on input "Main content area" at bounding box center [597, 349] width 524 height 25
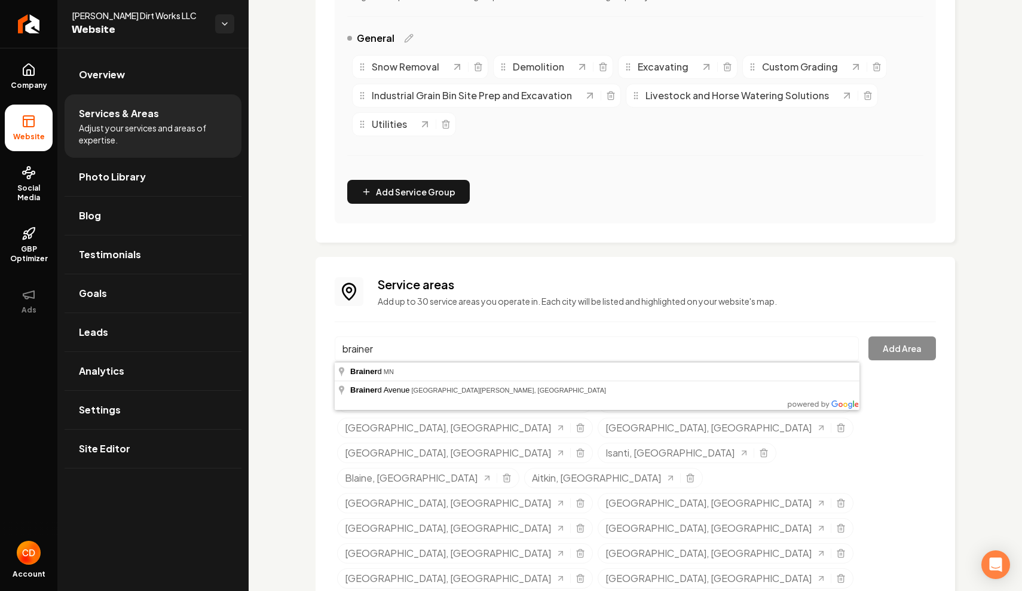
type input "Brainerd, MN"
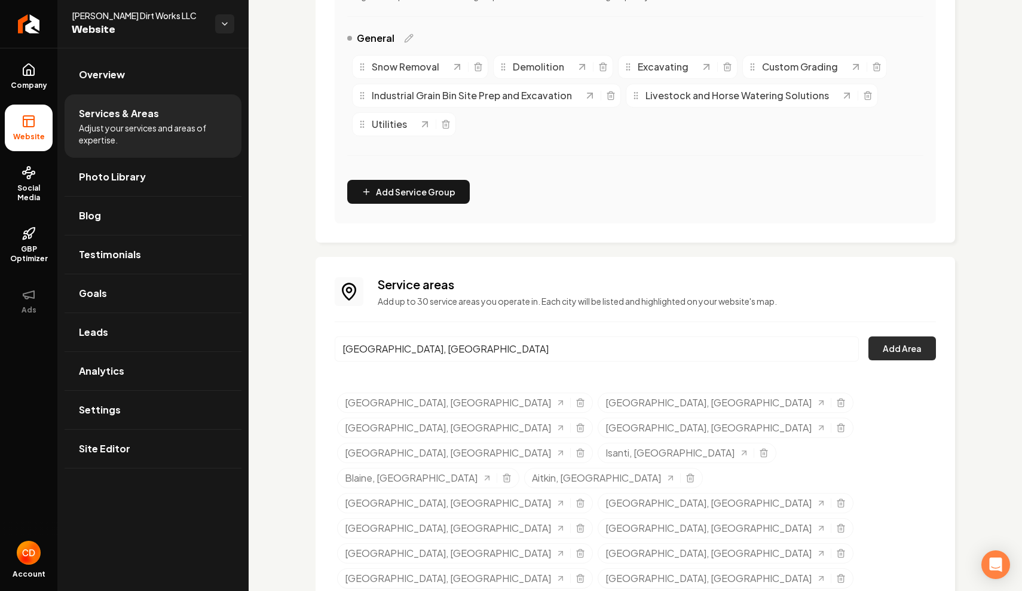
click at [920, 351] on button "Add Area" at bounding box center [903, 349] width 68 height 24
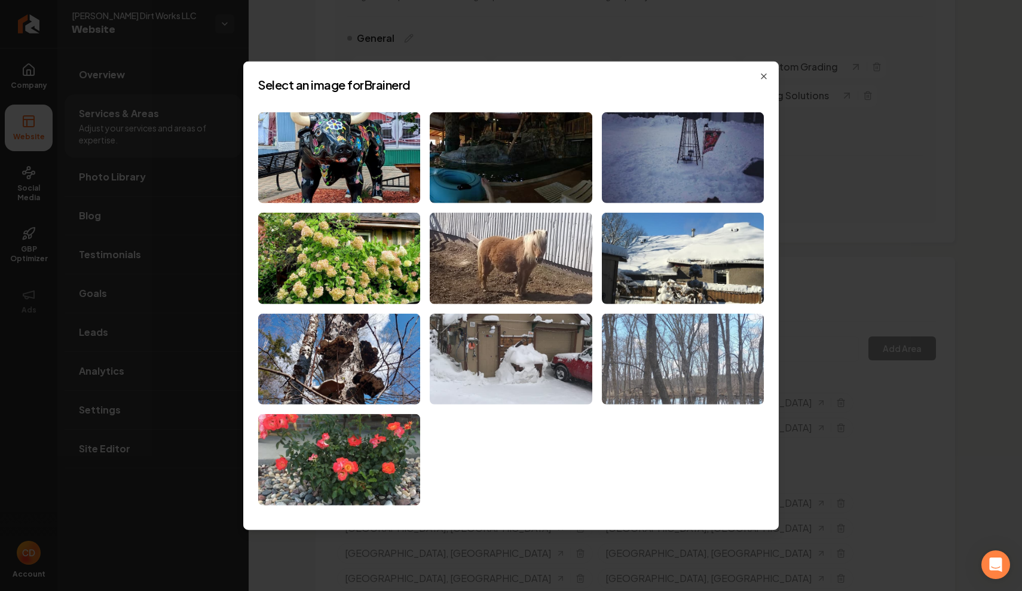
click at [712, 364] on img at bounding box center [683, 359] width 162 height 91
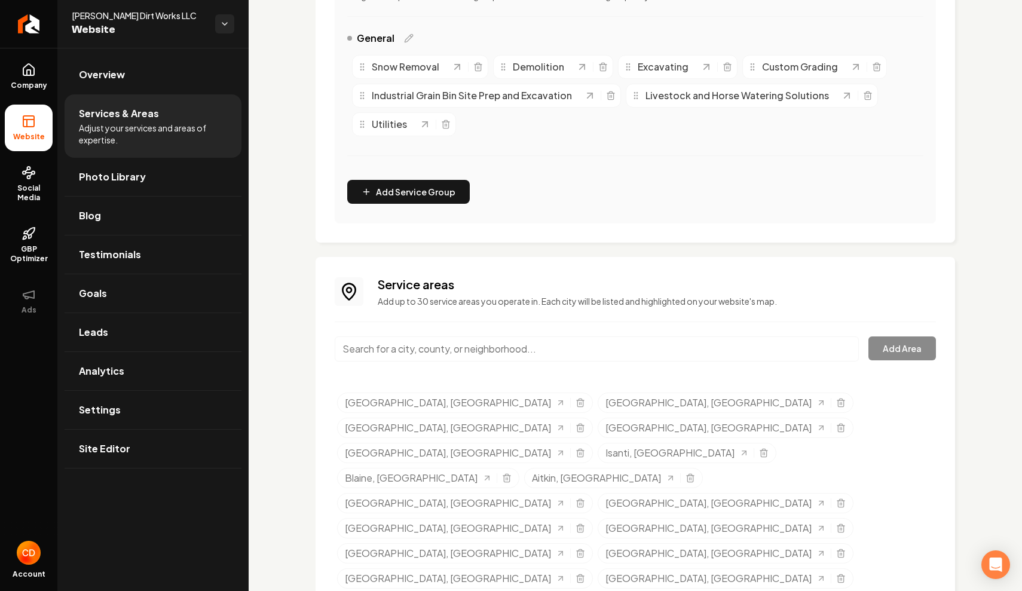
scroll to position [0, 0]
click at [433, 349] on input "Main content area" at bounding box center [597, 349] width 524 height 25
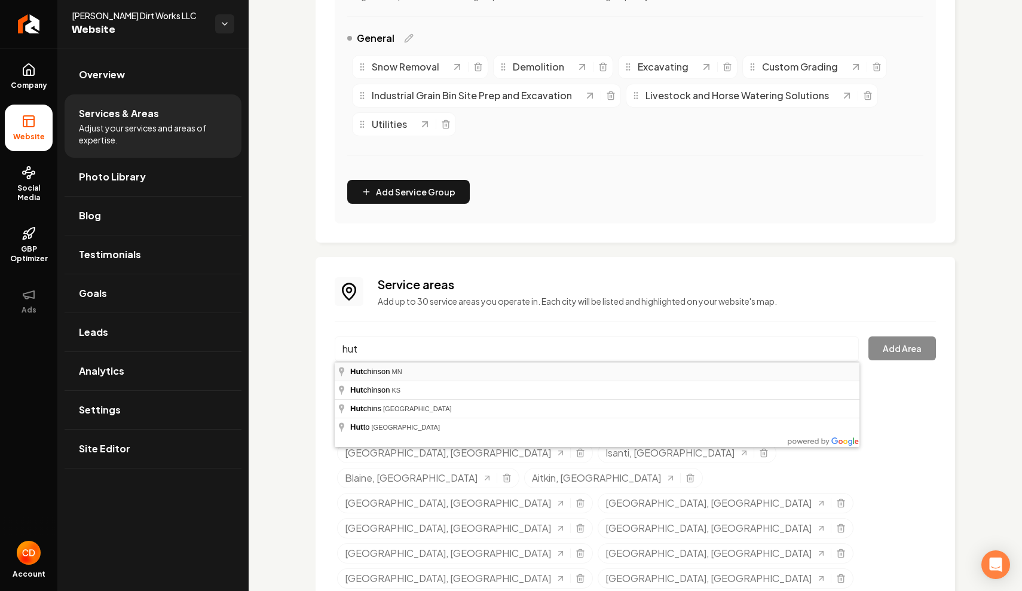
type input "Hutchinson, MN"
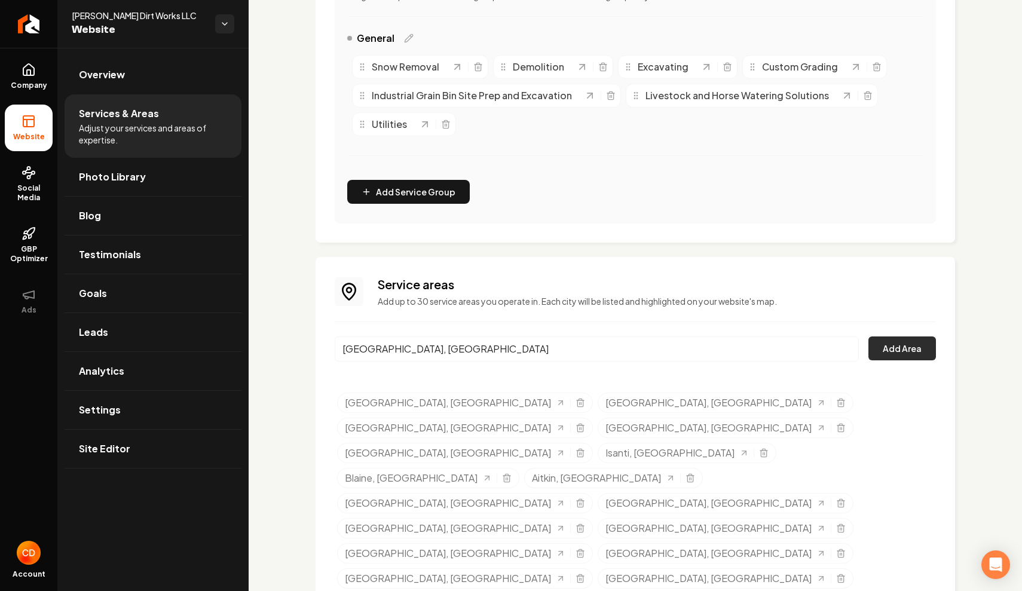
click at [888, 354] on button "Add Area" at bounding box center [903, 349] width 68 height 24
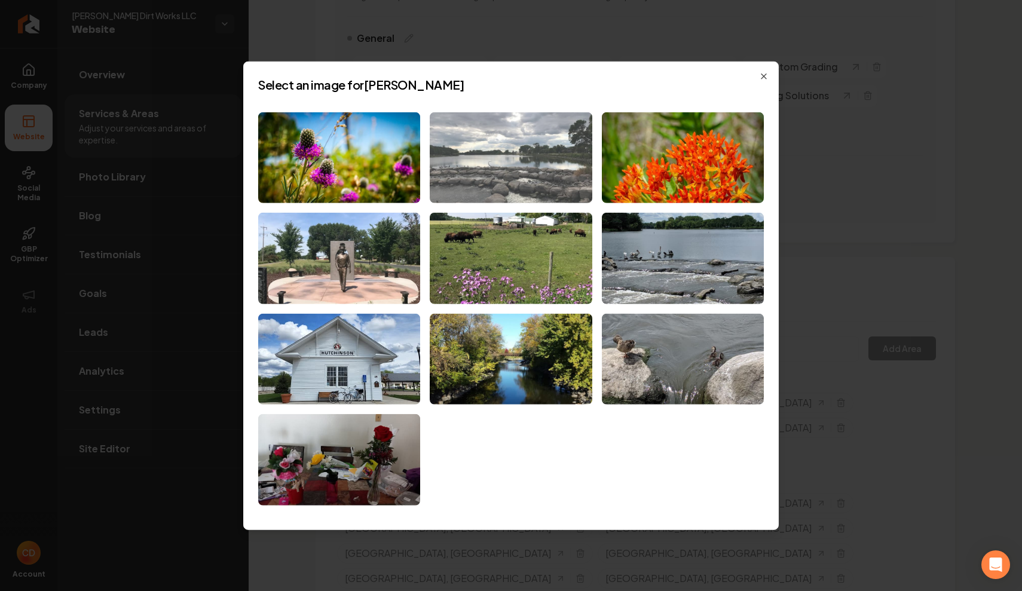
click at [509, 191] on img at bounding box center [511, 157] width 162 height 91
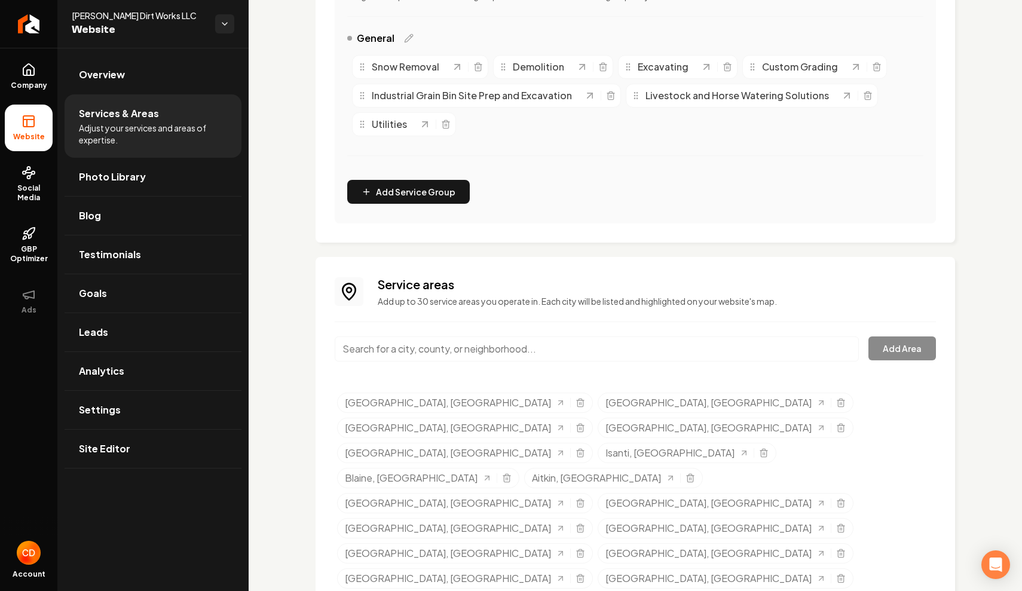
click at [555, 353] on input "Main content area" at bounding box center [597, 349] width 524 height 25
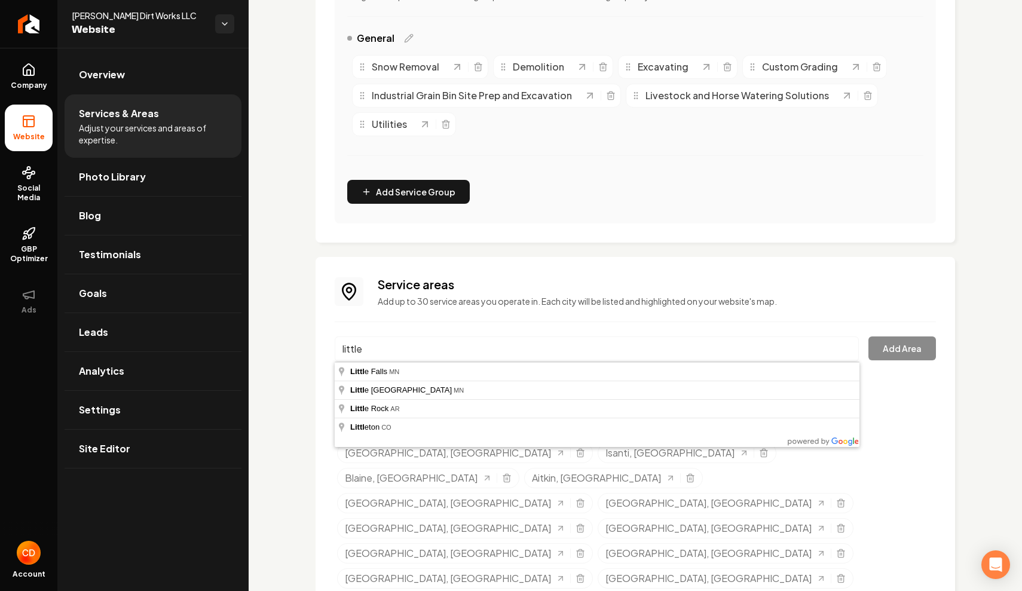
type input "Little Falls, MN"
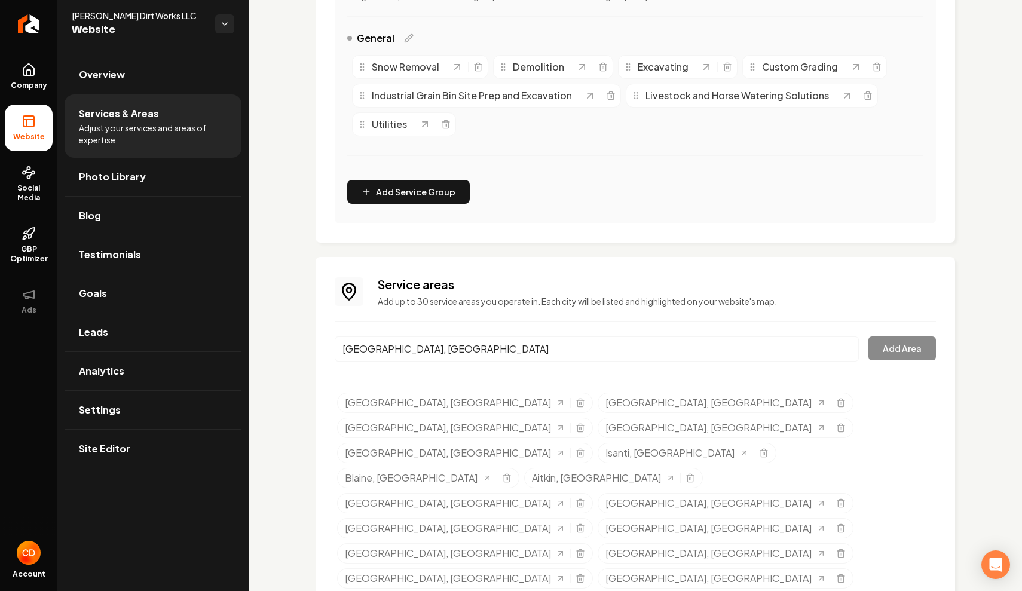
drag, startPoint x: 555, startPoint y: 353, endPoint x: 438, endPoint y: 371, distance: 119.1
click at [898, 347] on button "Add Area" at bounding box center [903, 349] width 68 height 24
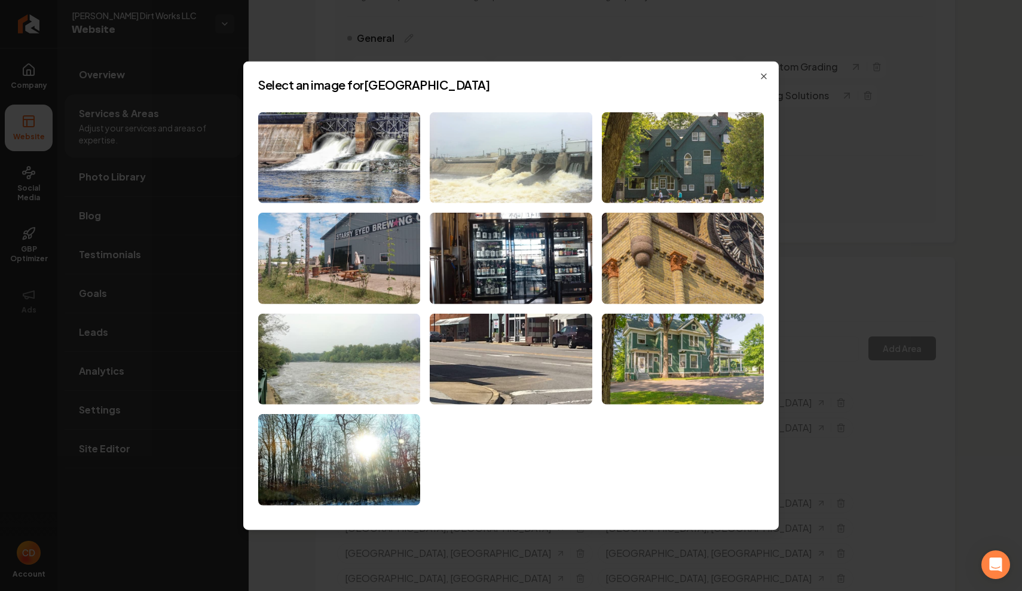
click at [482, 154] on img at bounding box center [511, 157] width 162 height 91
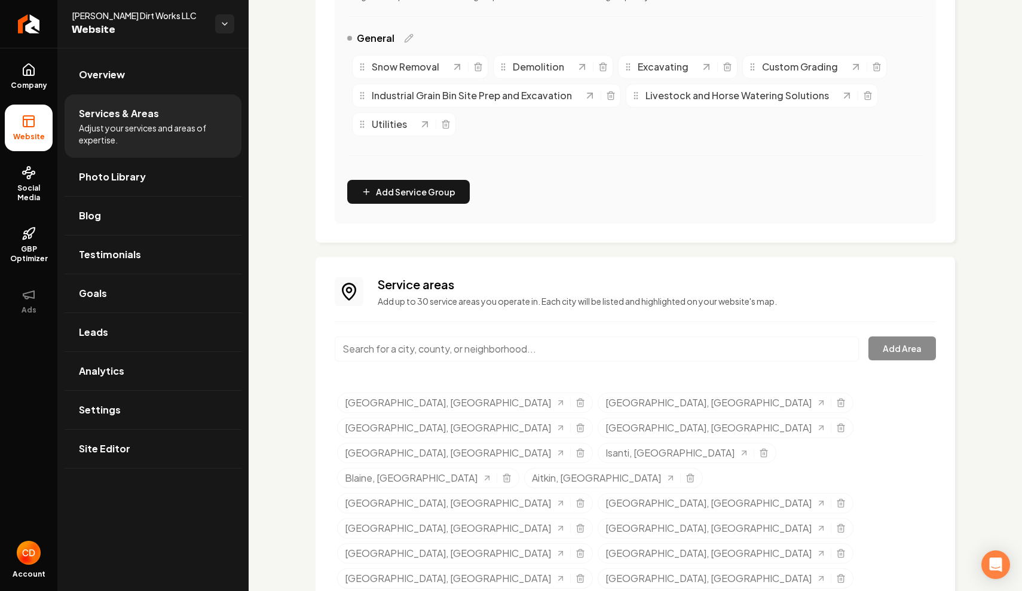
click at [466, 351] on input "Main content area" at bounding box center [597, 349] width 524 height 25
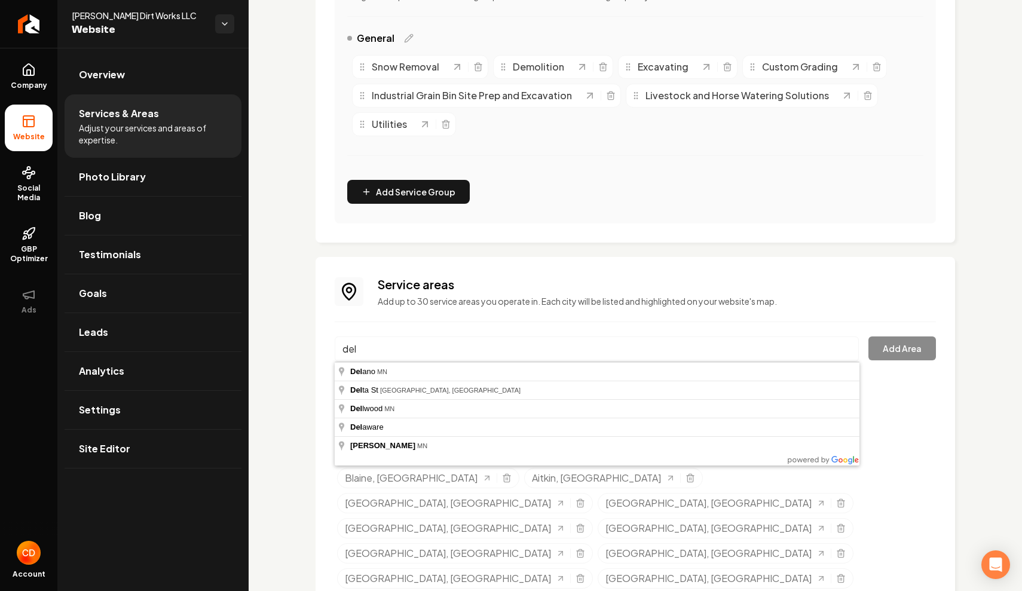
type input "Delano, MN"
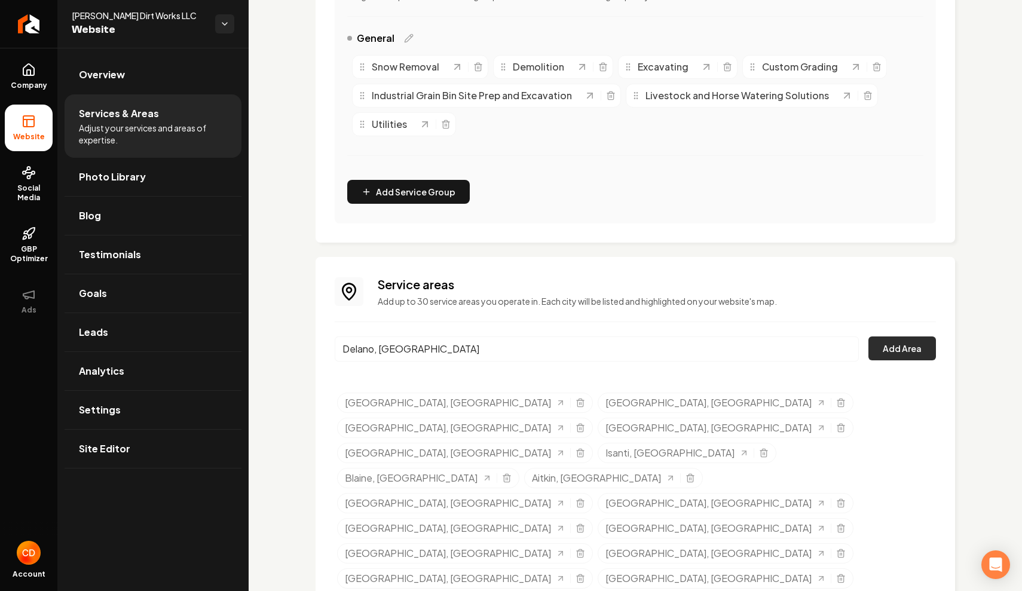
click at [903, 352] on button "Add Area" at bounding box center [903, 349] width 68 height 24
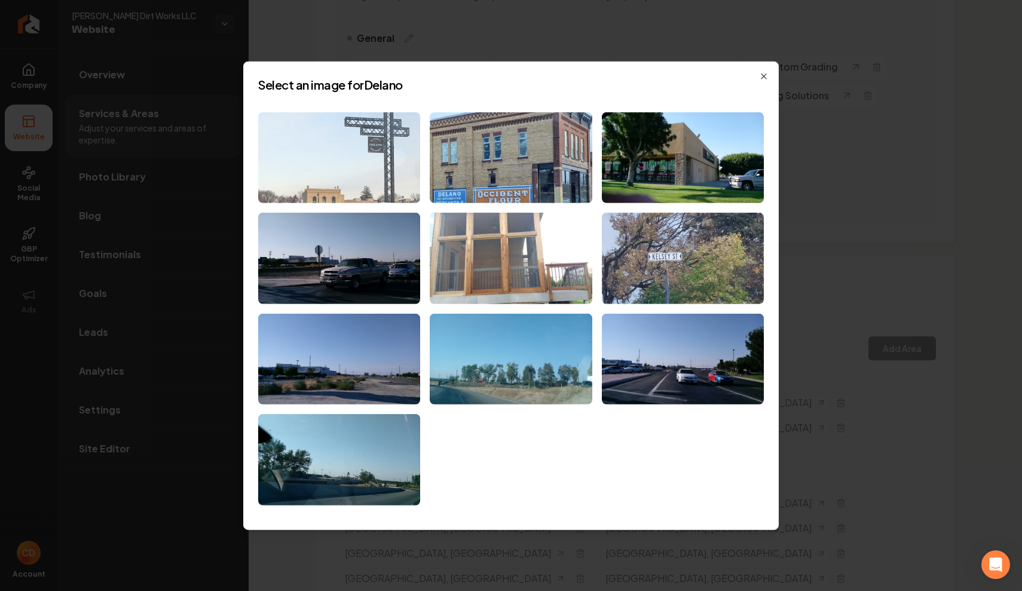
click at [344, 149] on img at bounding box center [339, 157] width 162 height 91
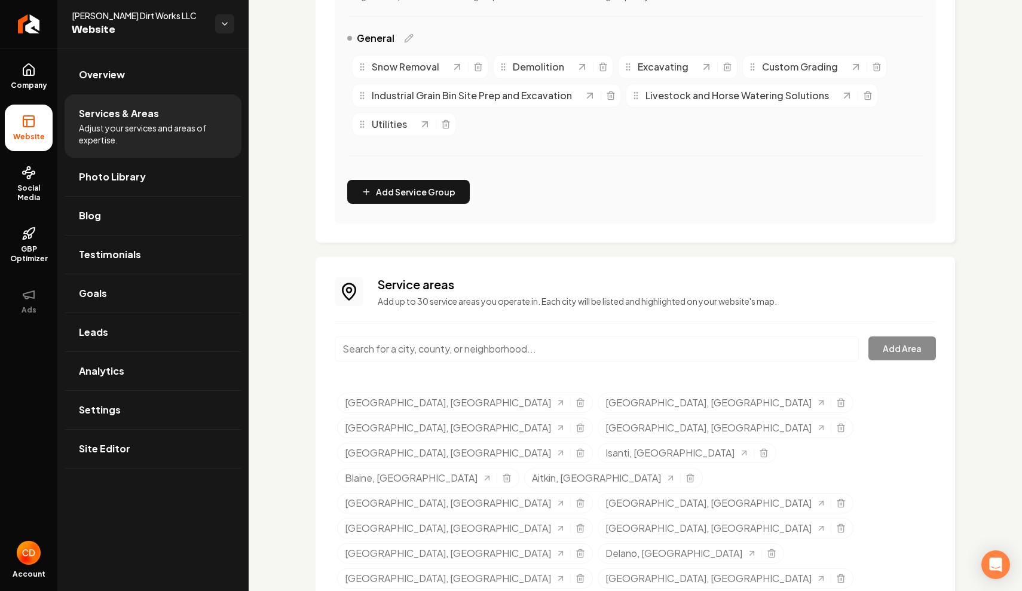
click at [522, 348] on input "Main content area" at bounding box center [597, 349] width 524 height 25
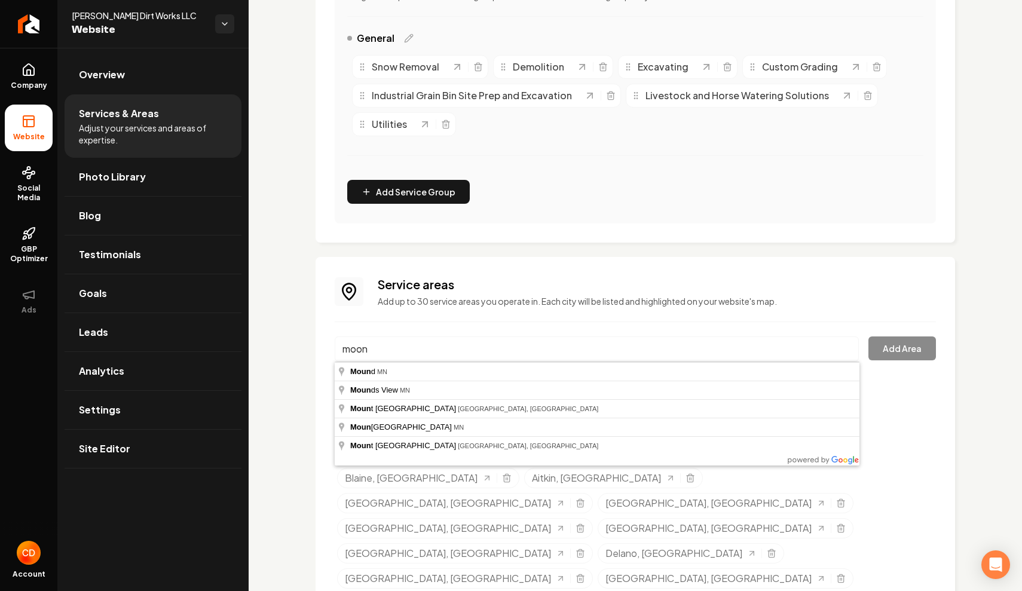
type input "Mound, MN"
drag, startPoint x: 525, startPoint y: 347, endPoint x: 512, endPoint y: 376, distance: 32.1
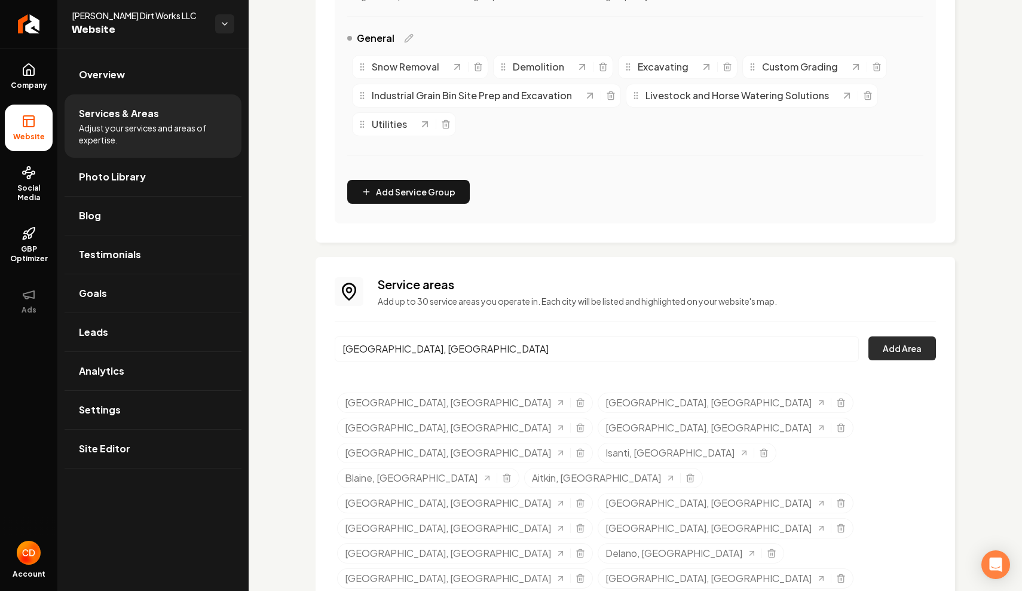
click at [921, 348] on button "Add Area" at bounding box center [903, 349] width 68 height 24
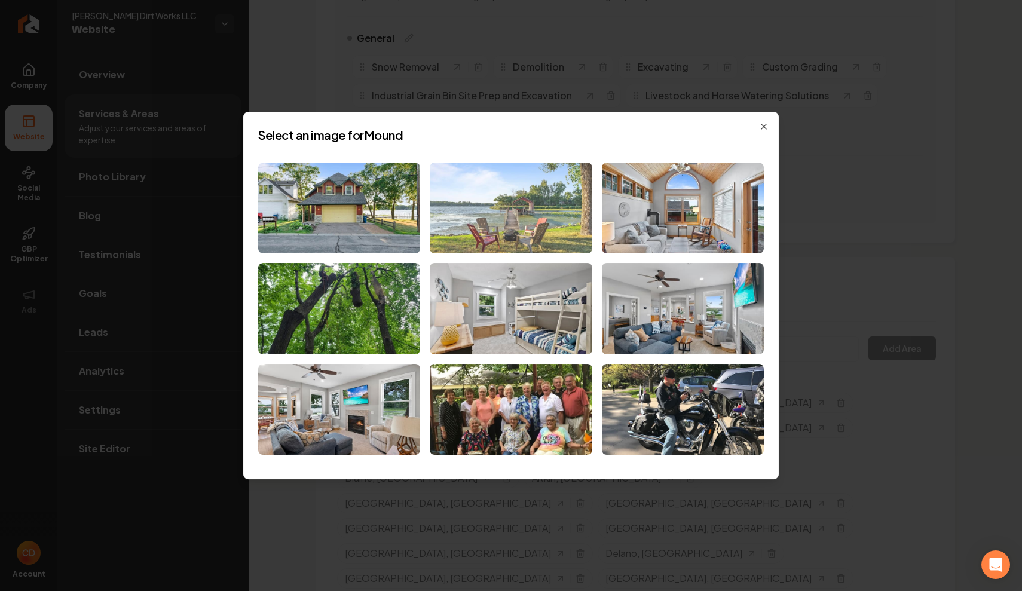
click at [490, 204] on img at bounding box center [511, 208] width 162 height 91
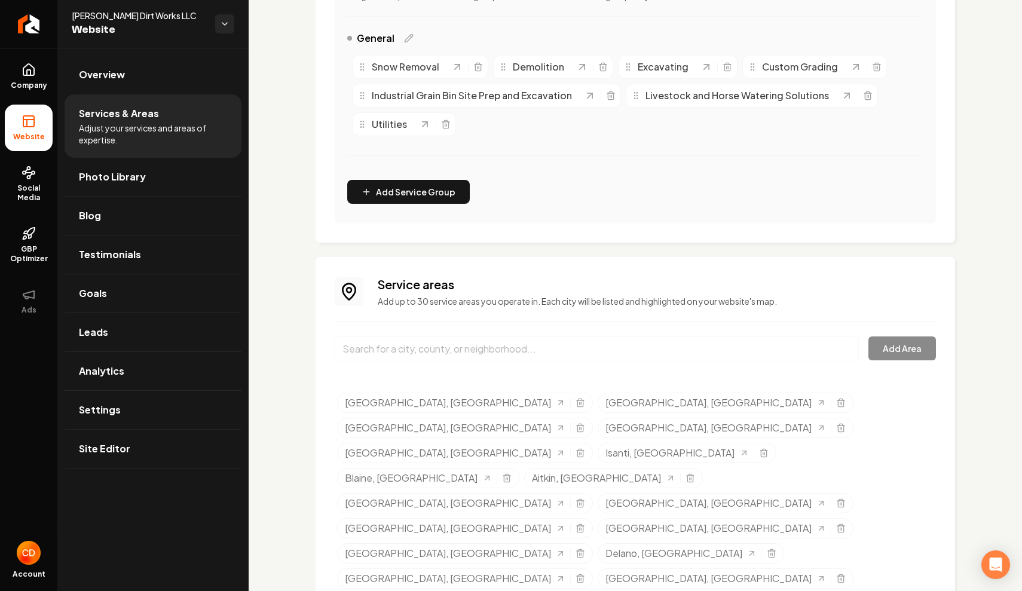
click at [459, 351] on input "Main content area" at bounding box center [597, 349] width 524 height 25
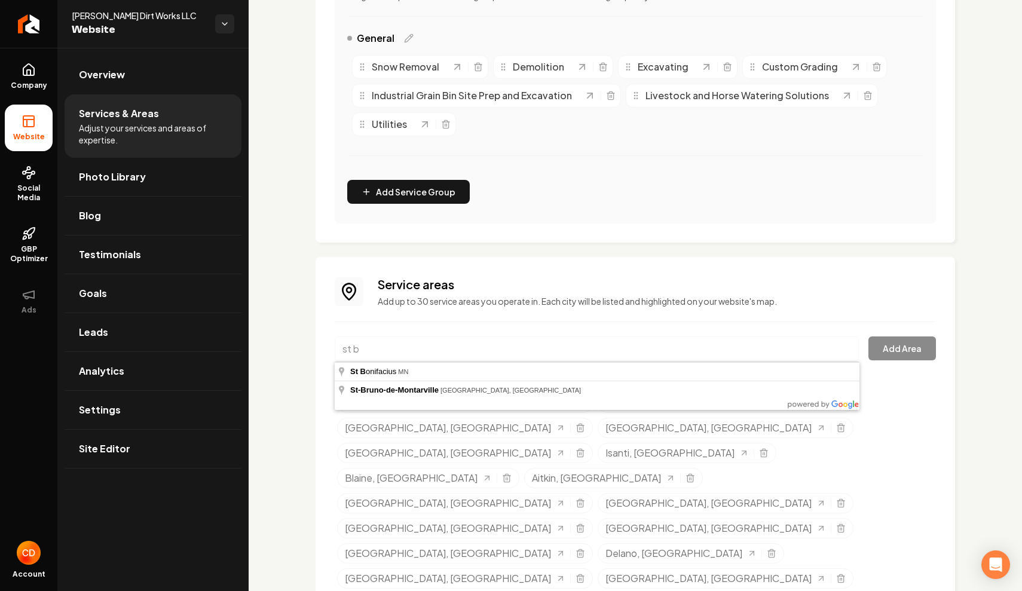
type input "St Bonifacius, MN"
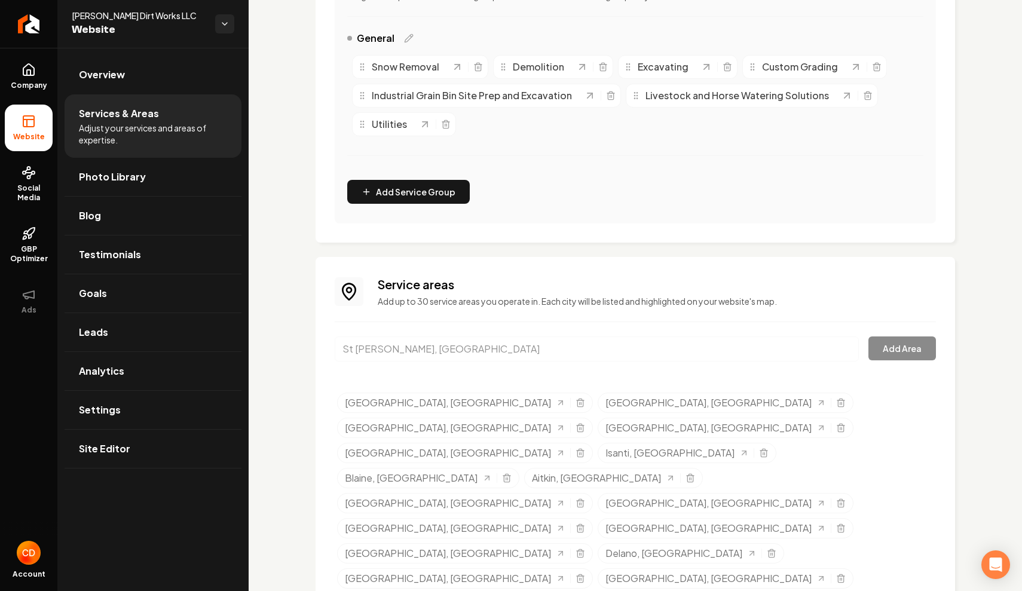
click at [847, 350] on input "St Bonifacius, MN" at bounding box center [597, 349] width 524 height 25
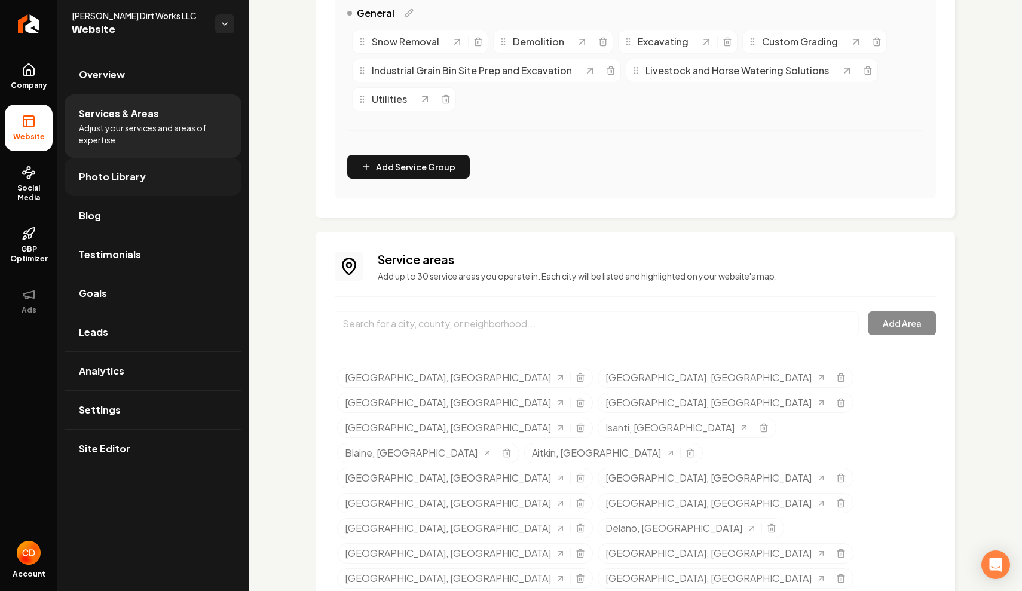
click at [127, 175] on span "Photo Library" at bounding box center [112, 177] width 67 height 14
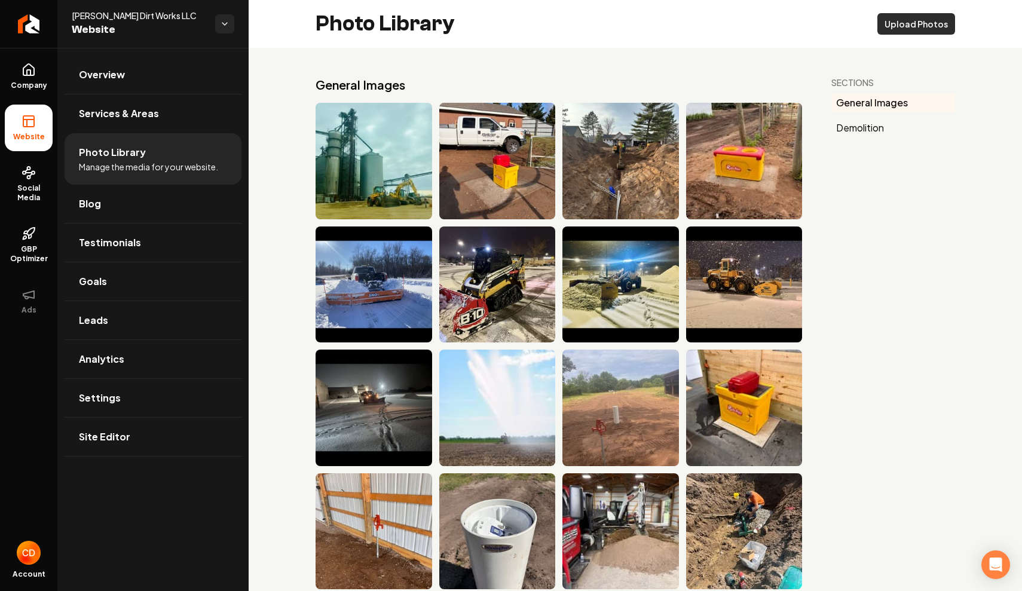
click at [897, 27] on button "Upload Photos" at bounding box center [917, 24] width 78 height 22
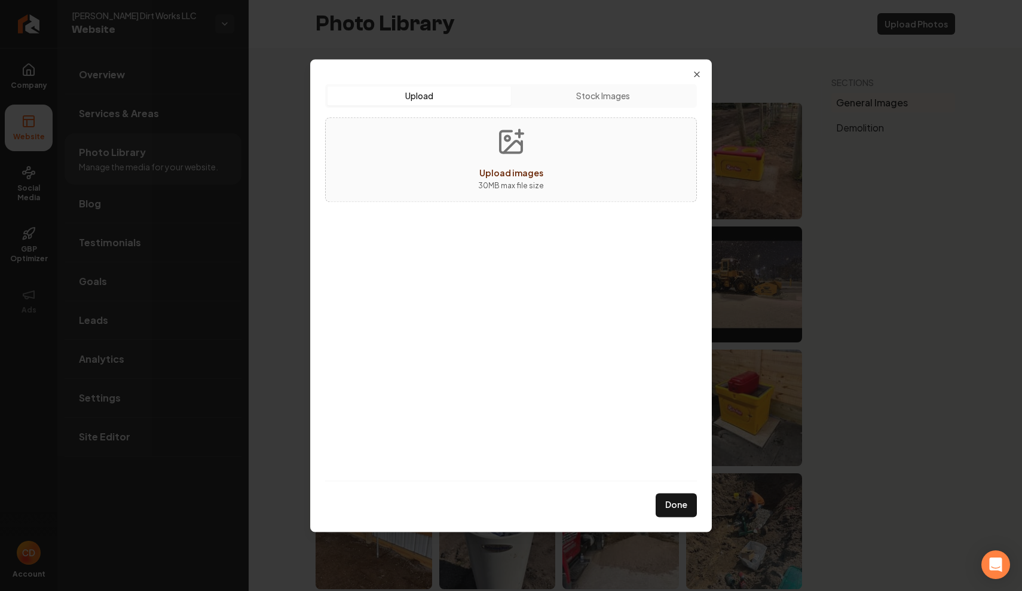
click at [505, 165] on button "Upload images 30 MB max file size" at bounding box center [511, 160] width 85 height 84
type input "**********"
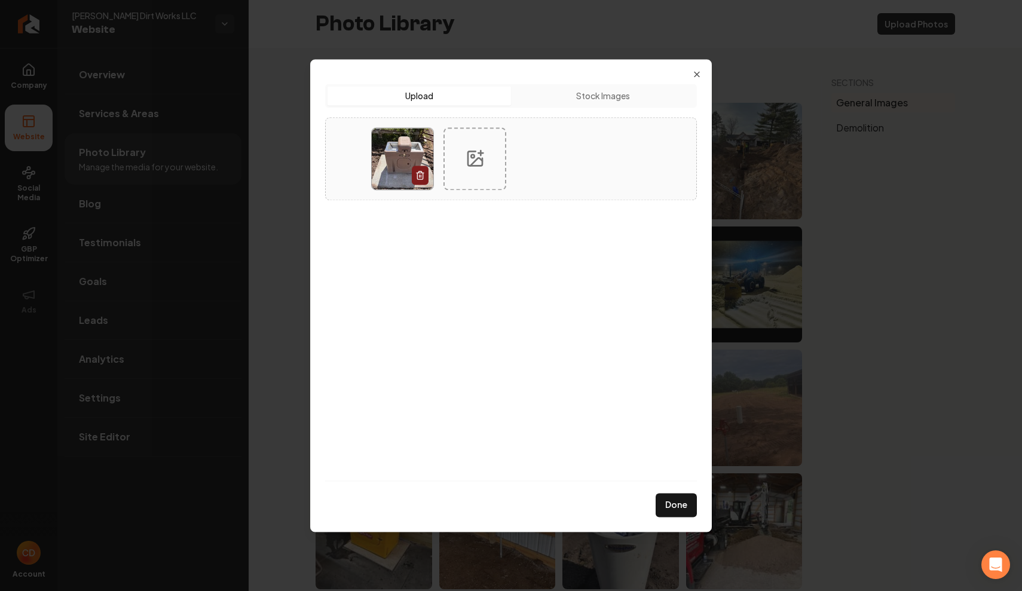
click at [473, 155] on circle at bounding box center [472, 156] width 3 height 3
type input "**********"
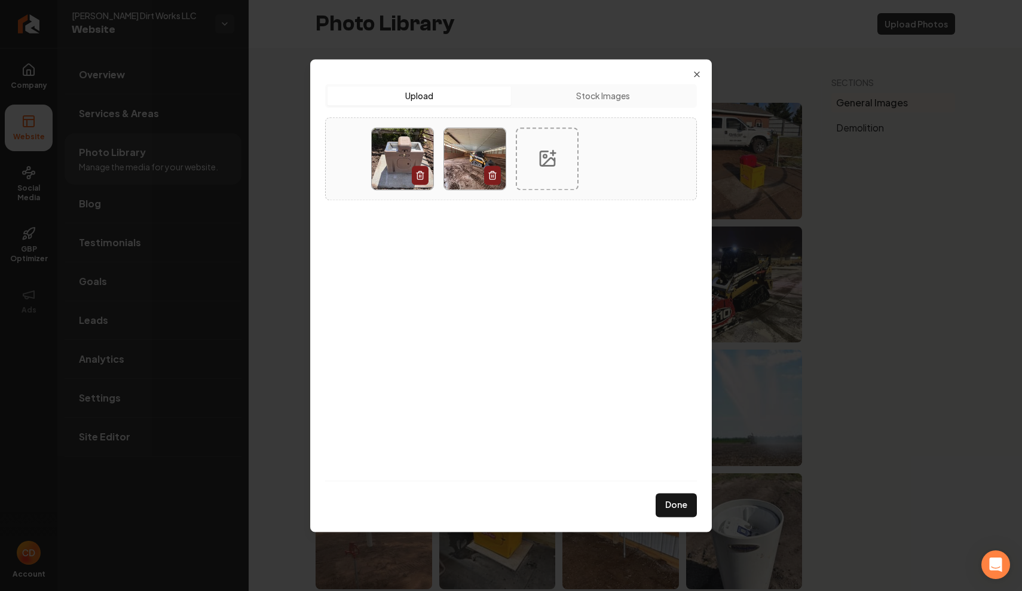
click at [564, 162] on div at bounding box center [547, 158] width 63 height 63
type input "**********"
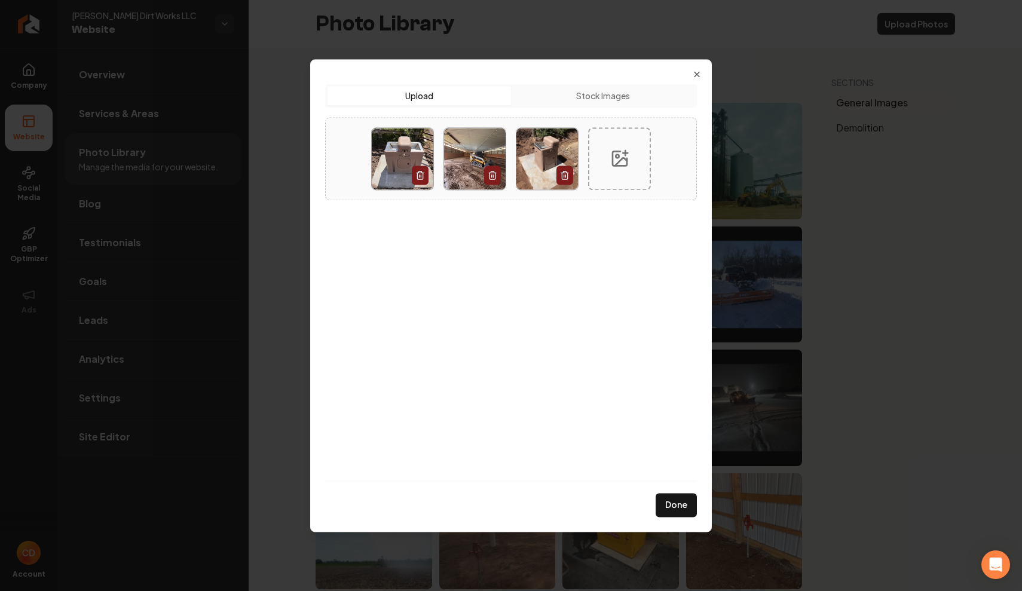
click at [640, 149] on div at bounding box center [619, 158] width 63 height 63
click at [672, 504] on button "Done" at bounding box center [676, 505] width 41 height 24
